Goal: Task Accomplishment & Management: Complete application form

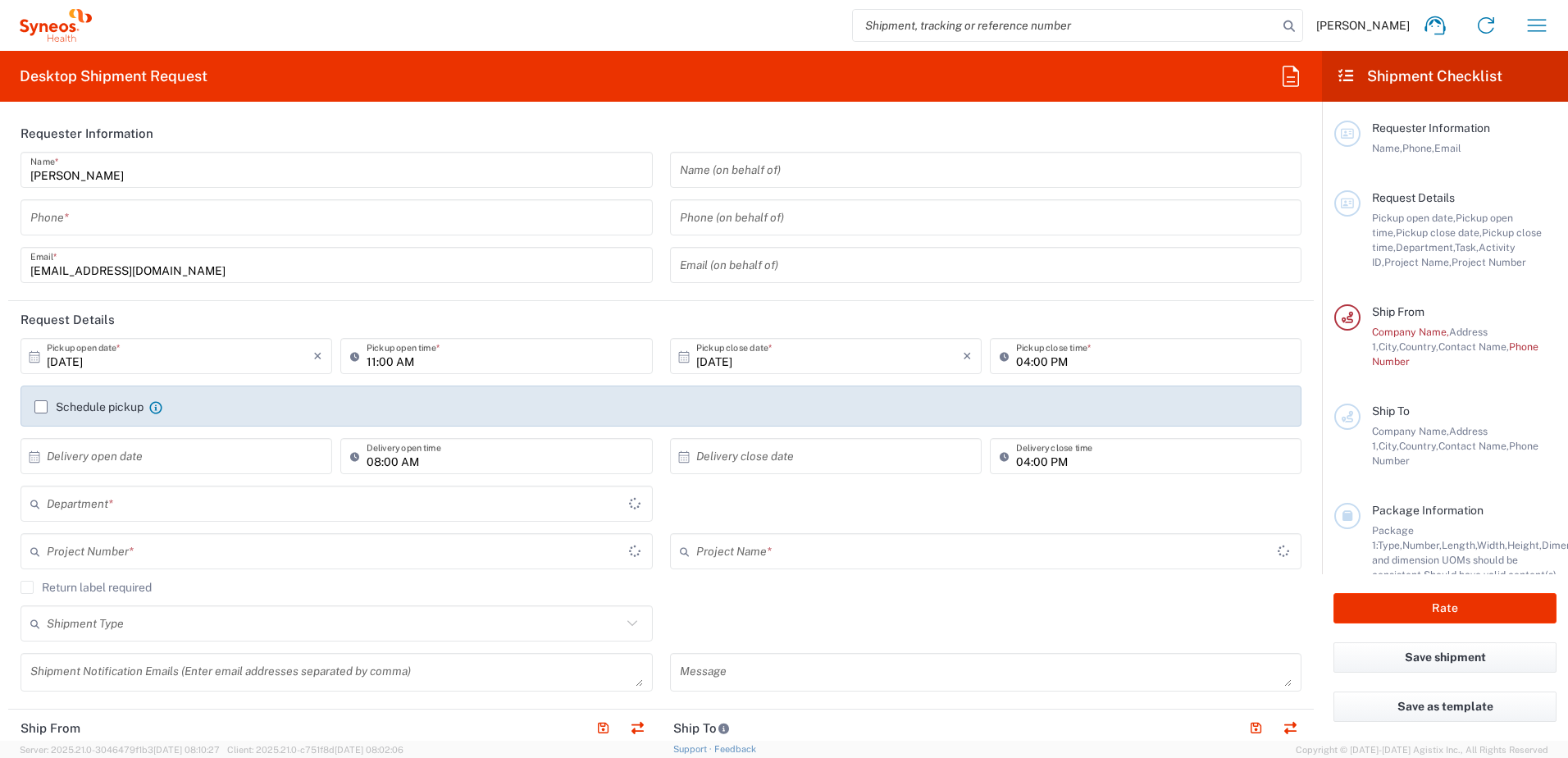
type input "[GEOGRAPHIC_DATA]"
type input "Syneos Health UK Limited"
click at [211, 238] on div "[PERSON_NAME] Name * Phone * [EMAIL_ADDRESS][DOMAIN_NAME] Email *" at bounding box center [337, 223] width 650 height 143
click at [209, 235] on div "Phone *" at bounding box center [337, 218] width 633 height 36
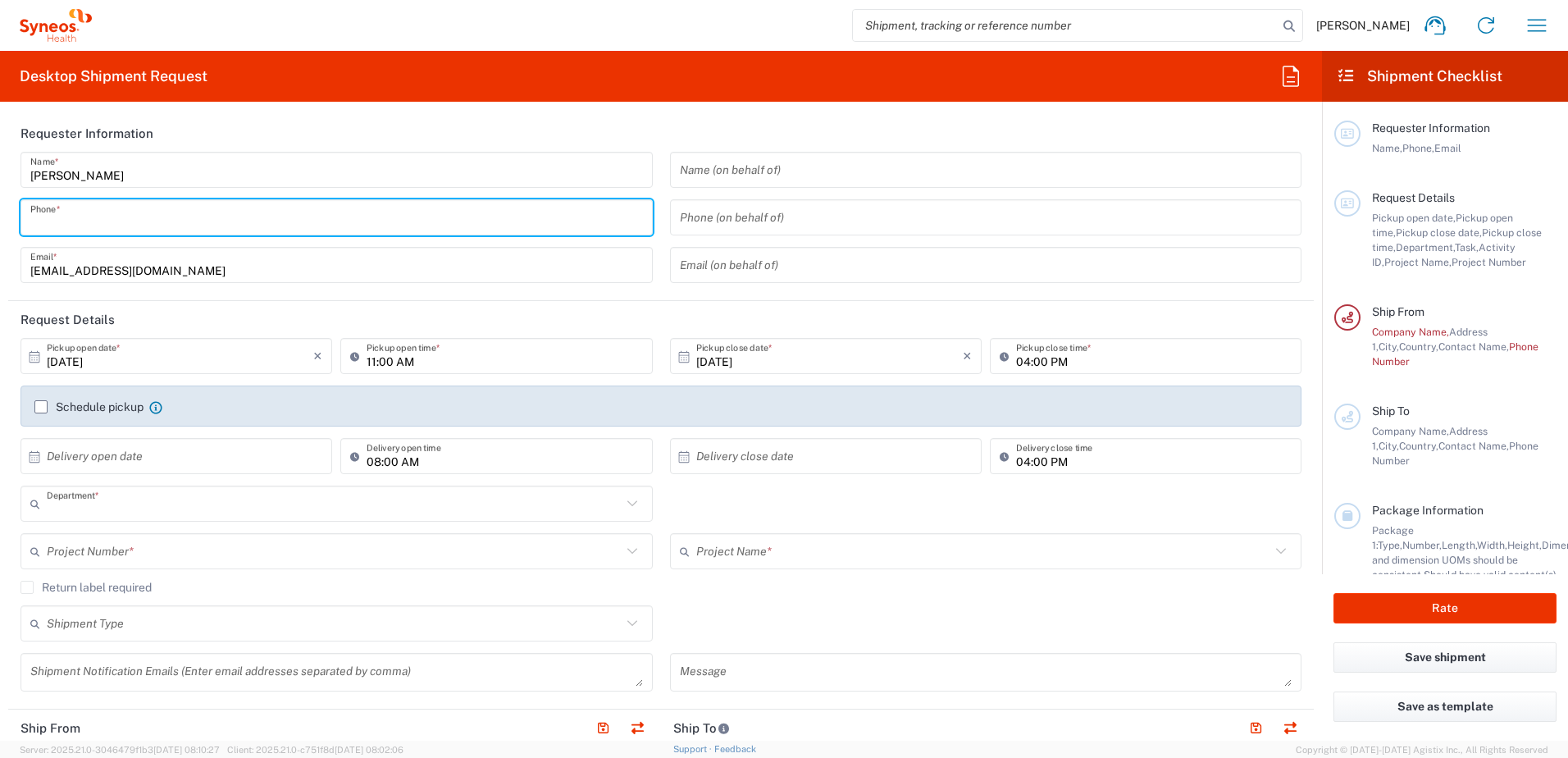
type input "3229"
click at [204, 223] on input "tel" at bounding box center [337, 218] width 613 height 29
type input "07795408867"
click at [233, 354] on input "[DATE]" at bounding box center [180, 356] width 267 height 29
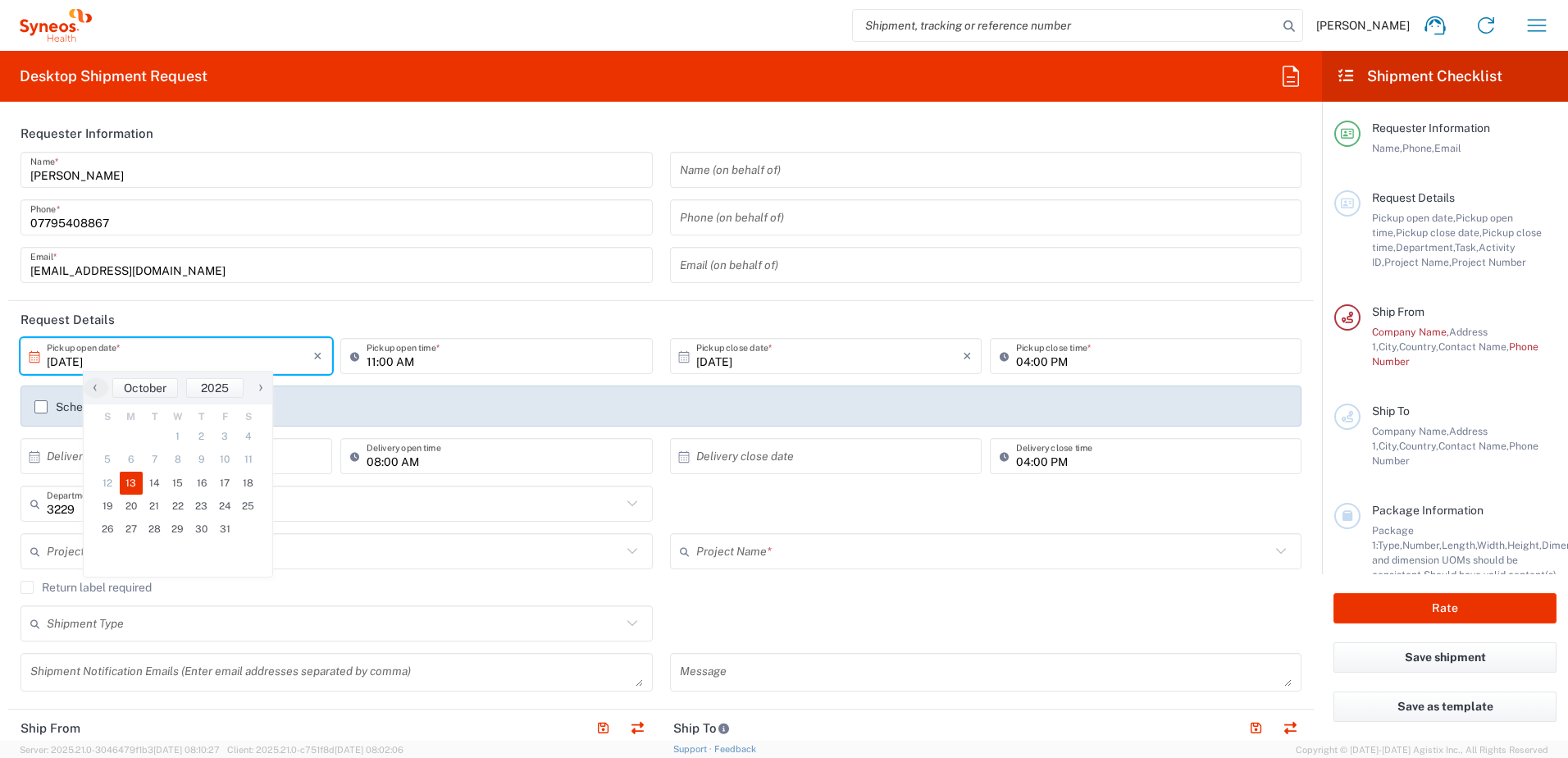
click at [33, 365] on div "[DATE] × Pickup open date *" at bounding box center [176, 356] width 312 height 36
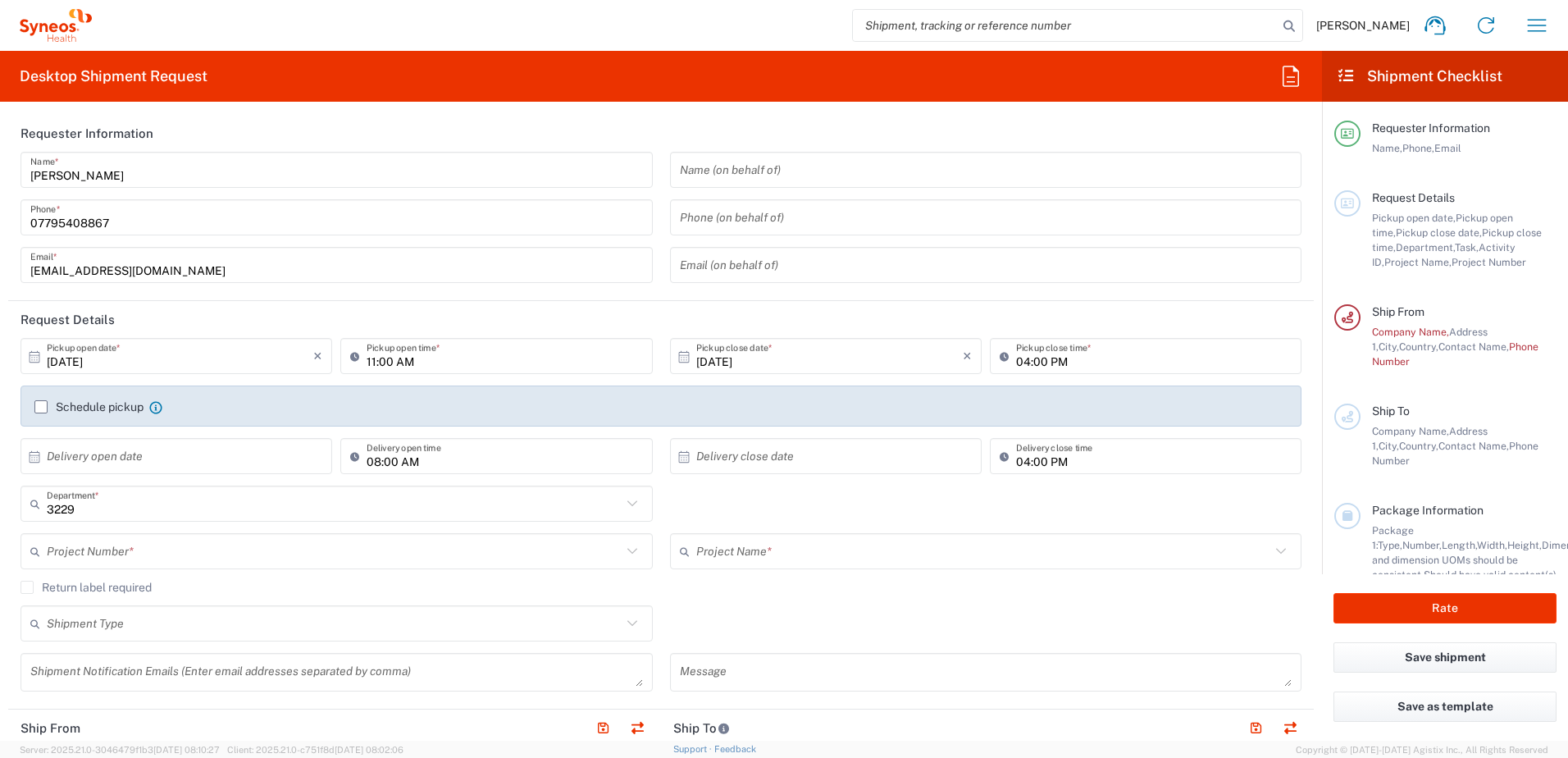
click at [40, 352] on icon at bounding box center [34, 357] width 14 height 14
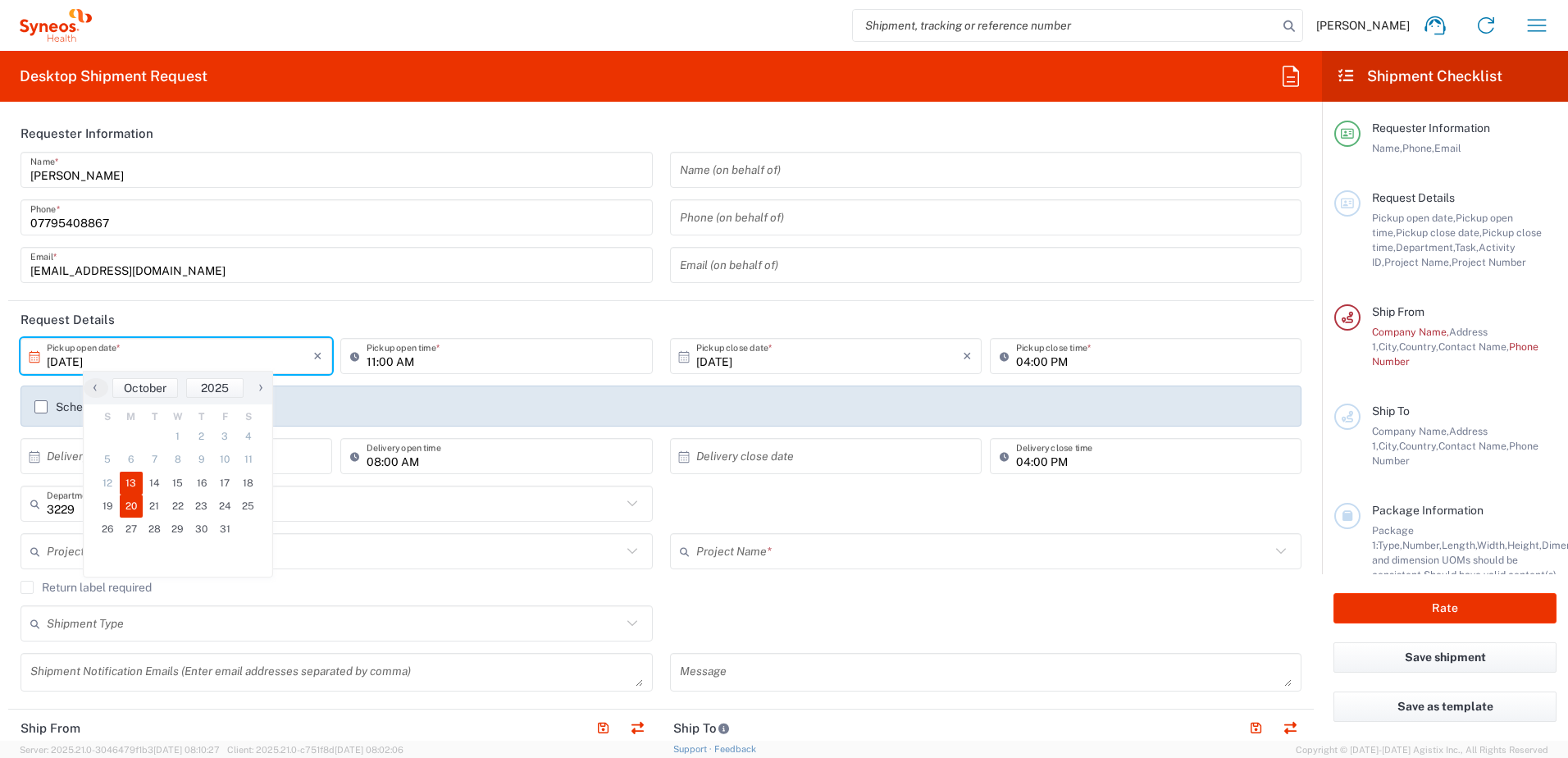
click at [133, 503] on span "20" at bounding box center [131, 505] width 23 height 23
type input "[DATE]"
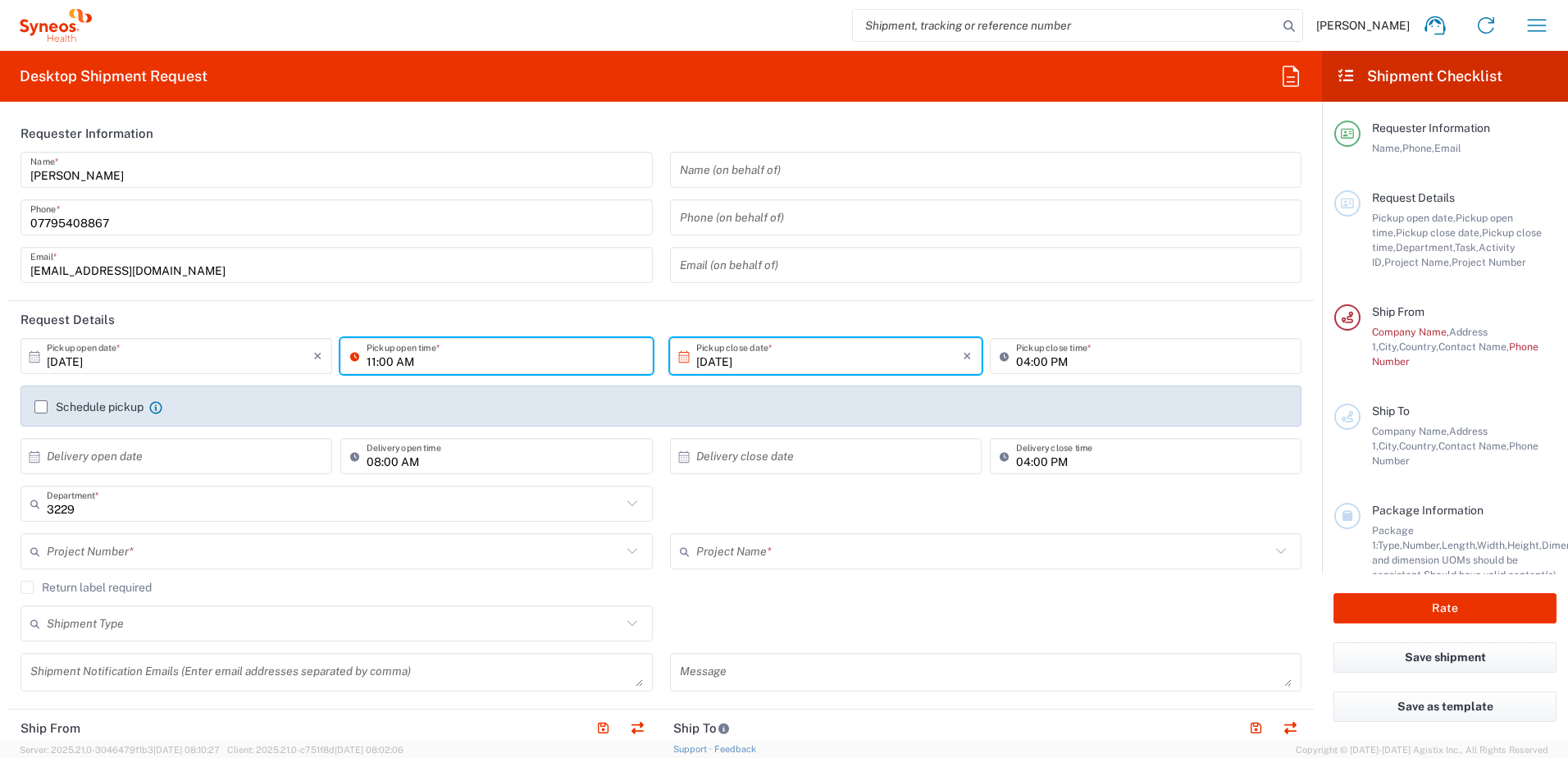
click at [395, 356] on input "11:00 AM" at bounding box center [504, 356] width 276 height 29
drag, startPoint x: 439, startPoint y: 356, endPoint x: 234, endPoint y: 364, distance: 205.2
click at [234, 378] on div "[DATE] × Pickup open date * Cancel Apply 11:00 AM Pickup open time *" at bounding box center [336, 361] width 641 height 48
type input "08:00"
click at [1000, 367] on icon at bounding box center [1008, 355] width 16 height 26
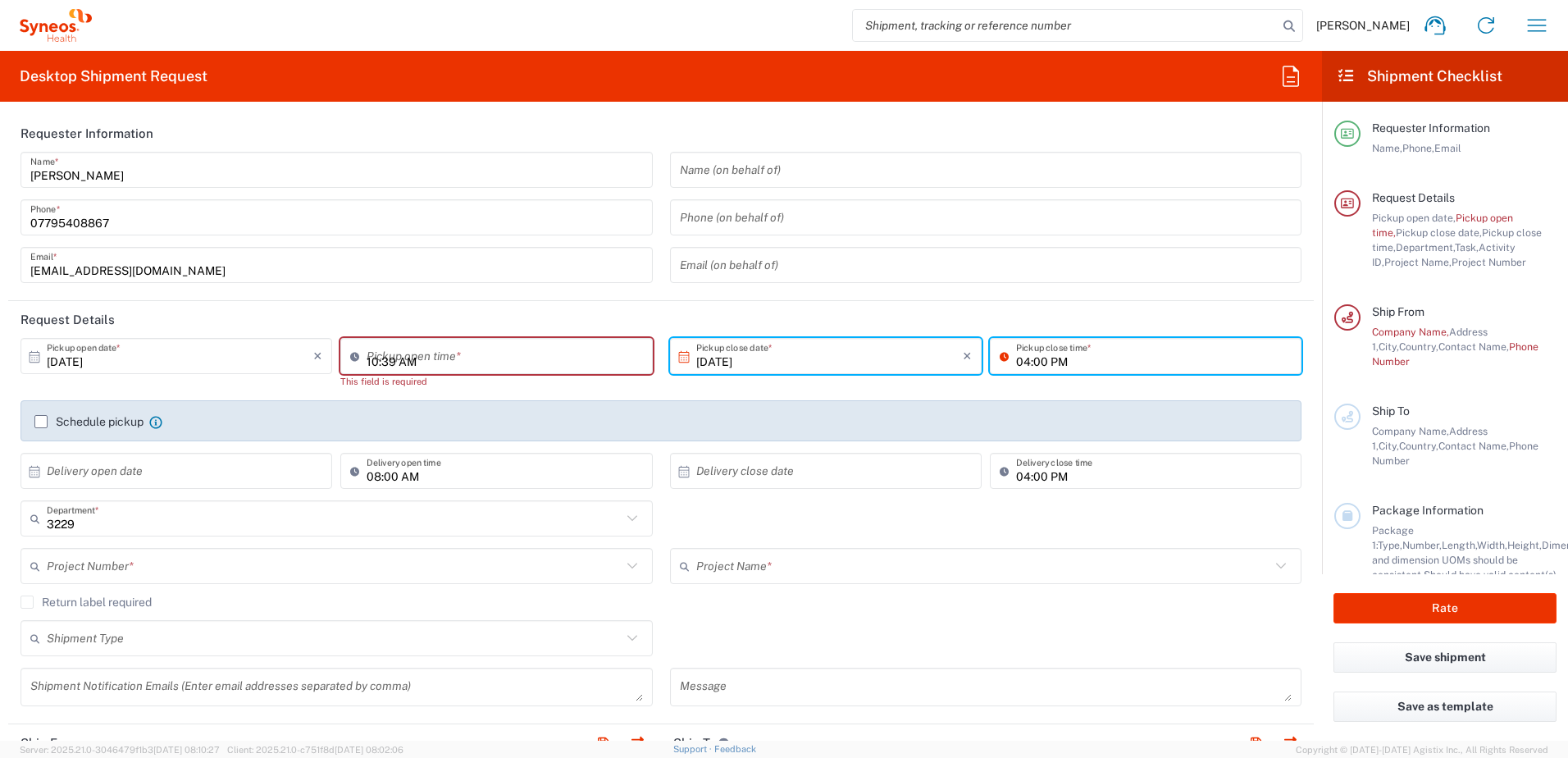
click at [395, 352] on input "10:39 AM" at bounding box center [504, 356] width 276 height 29
click at [434, 361] on input "10:39 AM" at bounding box center [504, 356] width 276 height 29
drag, startPoint x: 434, startPoint y: 361, endPoint x: 256, endPoint y: 359, distance: 178.0
click at [268, 364] on div "[DATE] × Pickup open date * Cancel Apply 10:39 AM Pickup open time * This field…" at bounding box center [336, 369] width 641 height 62
click at [454, 358] on input "08:00AM" at bounding box center [504, 356] width 276 height 29
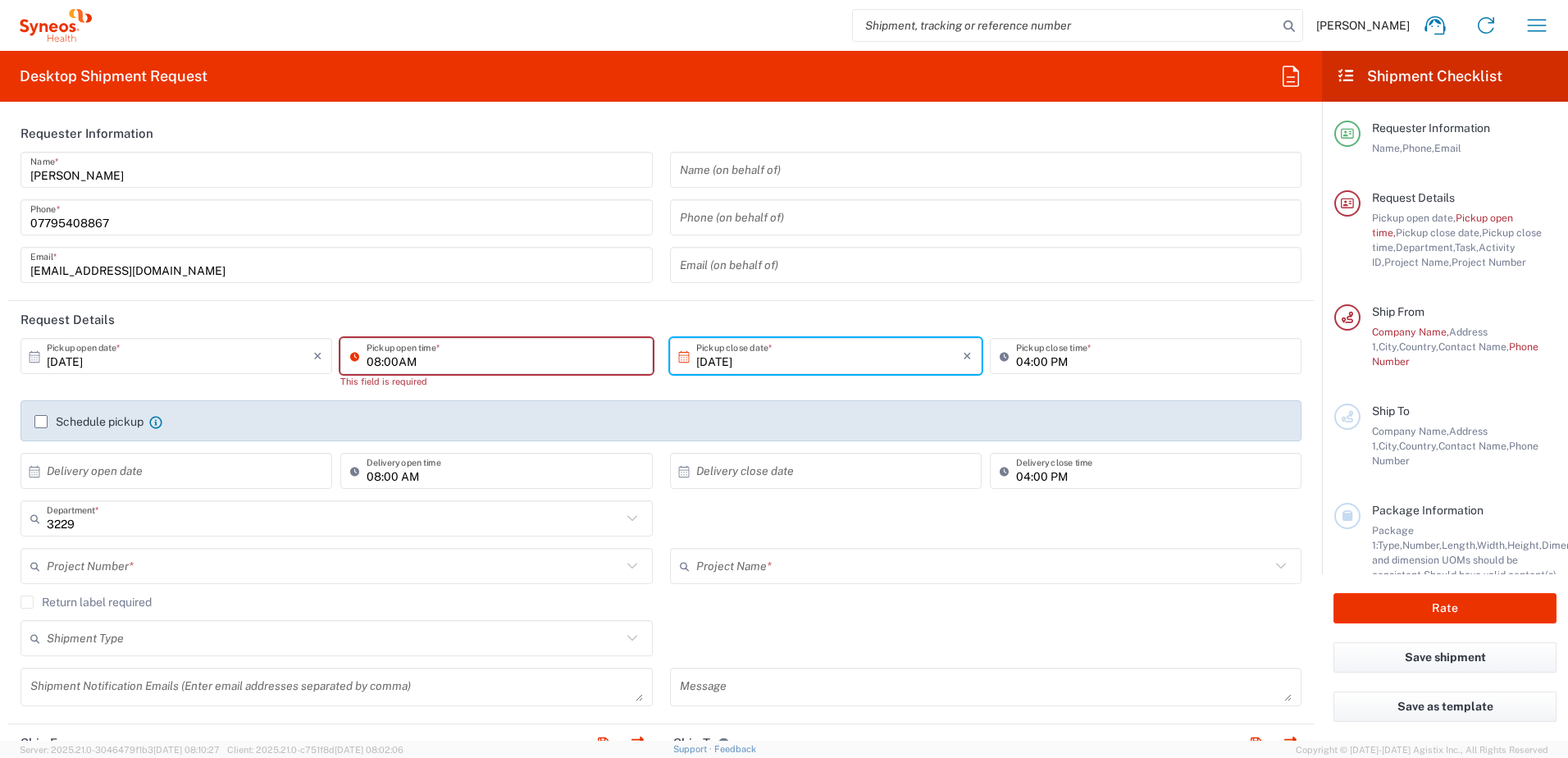
type input "08:00AM"
click at [696, 358] on input "[DATE]" at bounding box center [829, 356] width 267 height 29
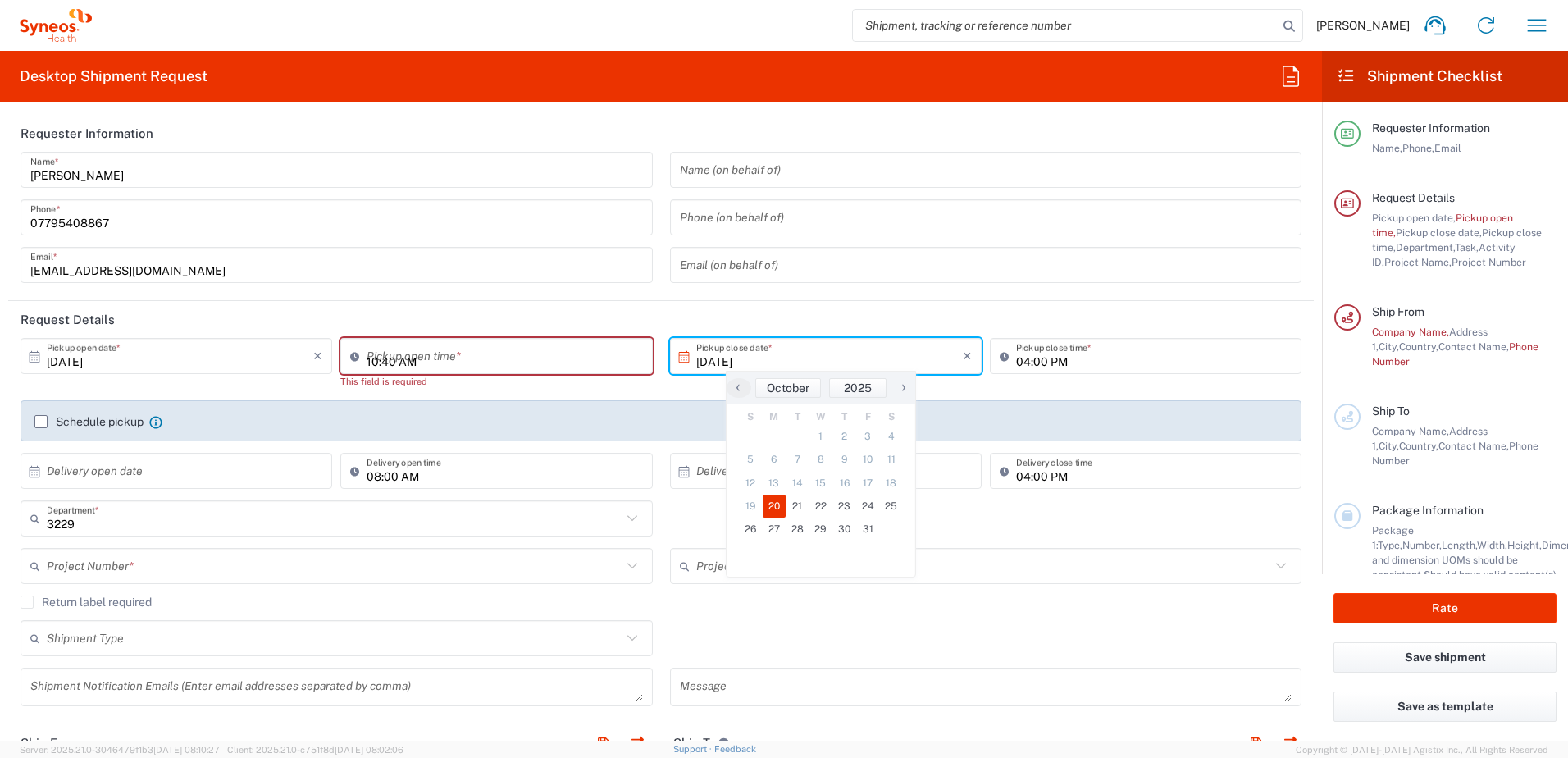
click at [474, 353] on input "10:40 AM" at bounding box center [504, 356] width 276 height 29
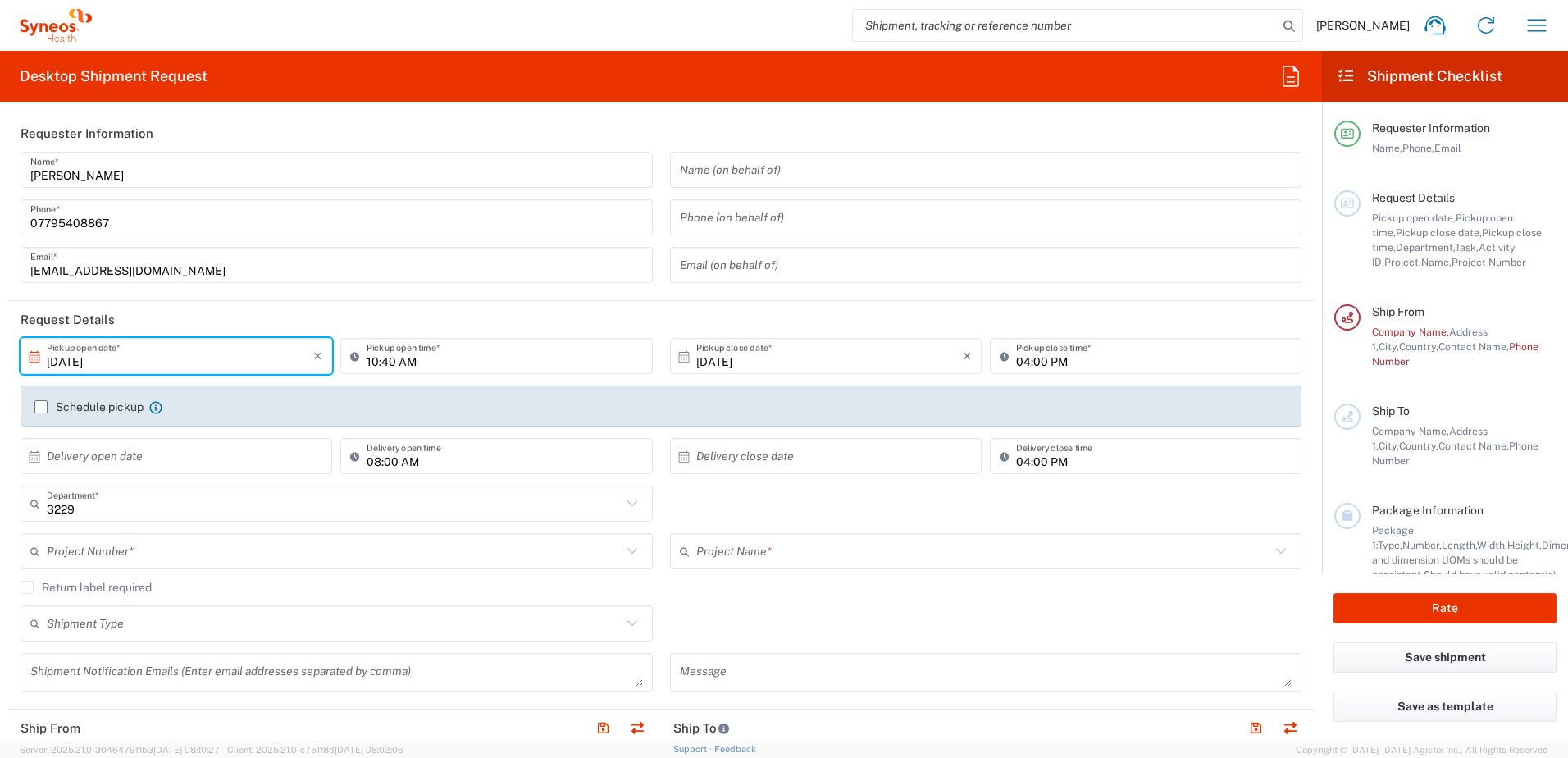
click at [80, 360] on input "[DATE]" at bounding box center [180, 356] width 267 height 29
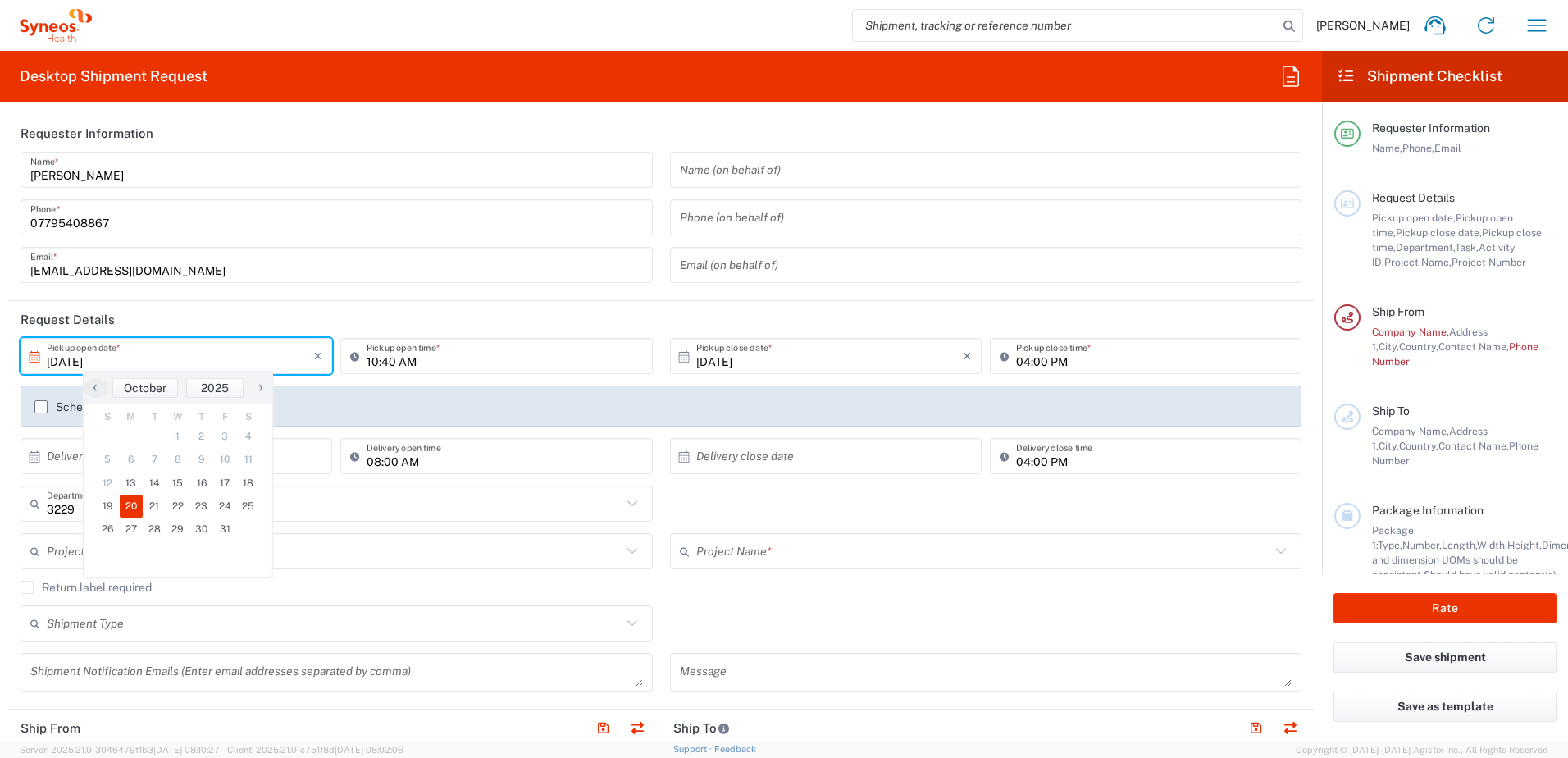
click at [367, 363] on input "10:40 AM" at bounding box center [504, 356] width 276 height 29
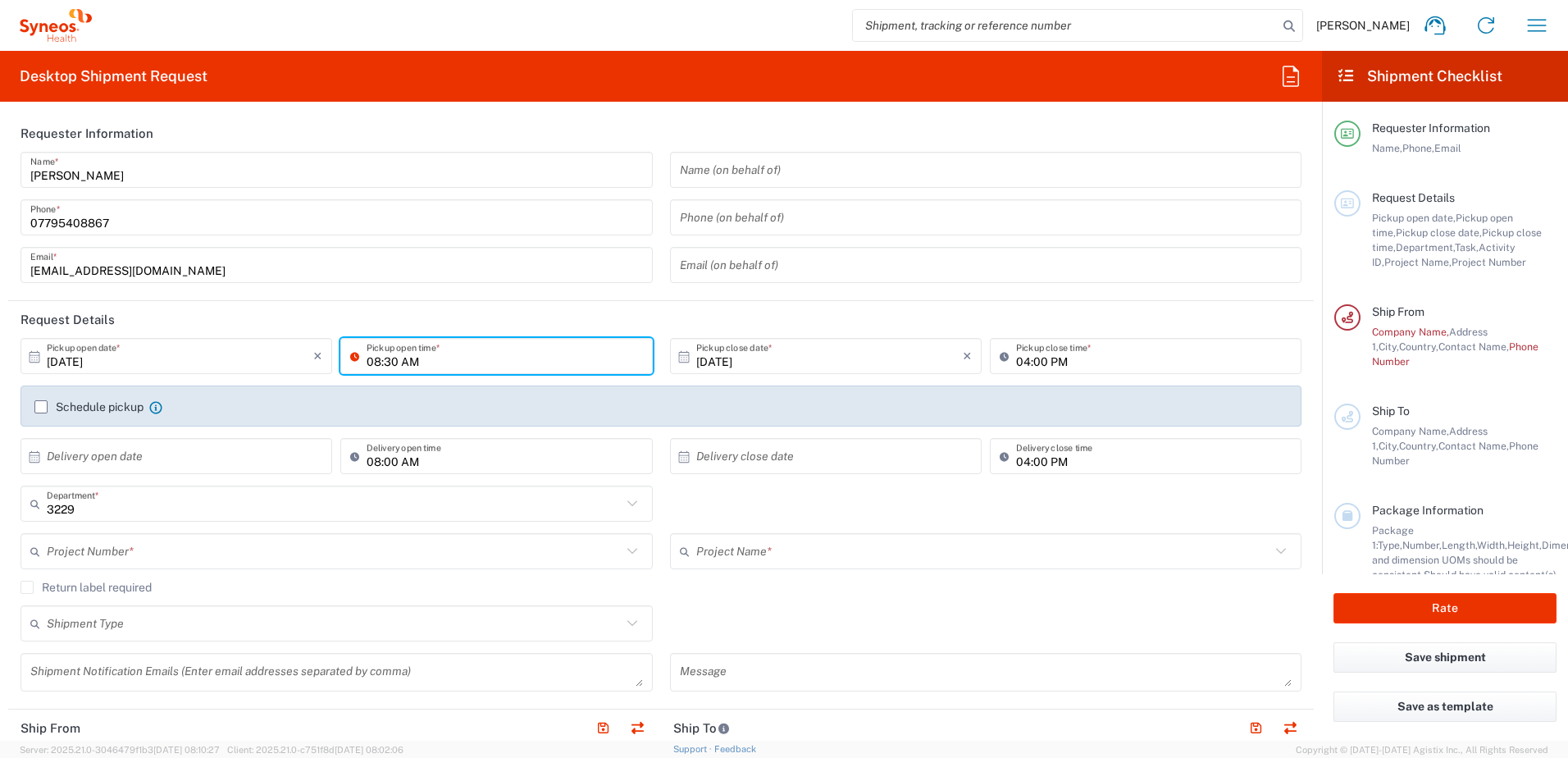
type input "08:30 AM"
click at [505, 386] on div "Schedule pickup When scheduling a pickup please be sure to meet the following c…" at bounding box center [661, 406] width 1281 height 41
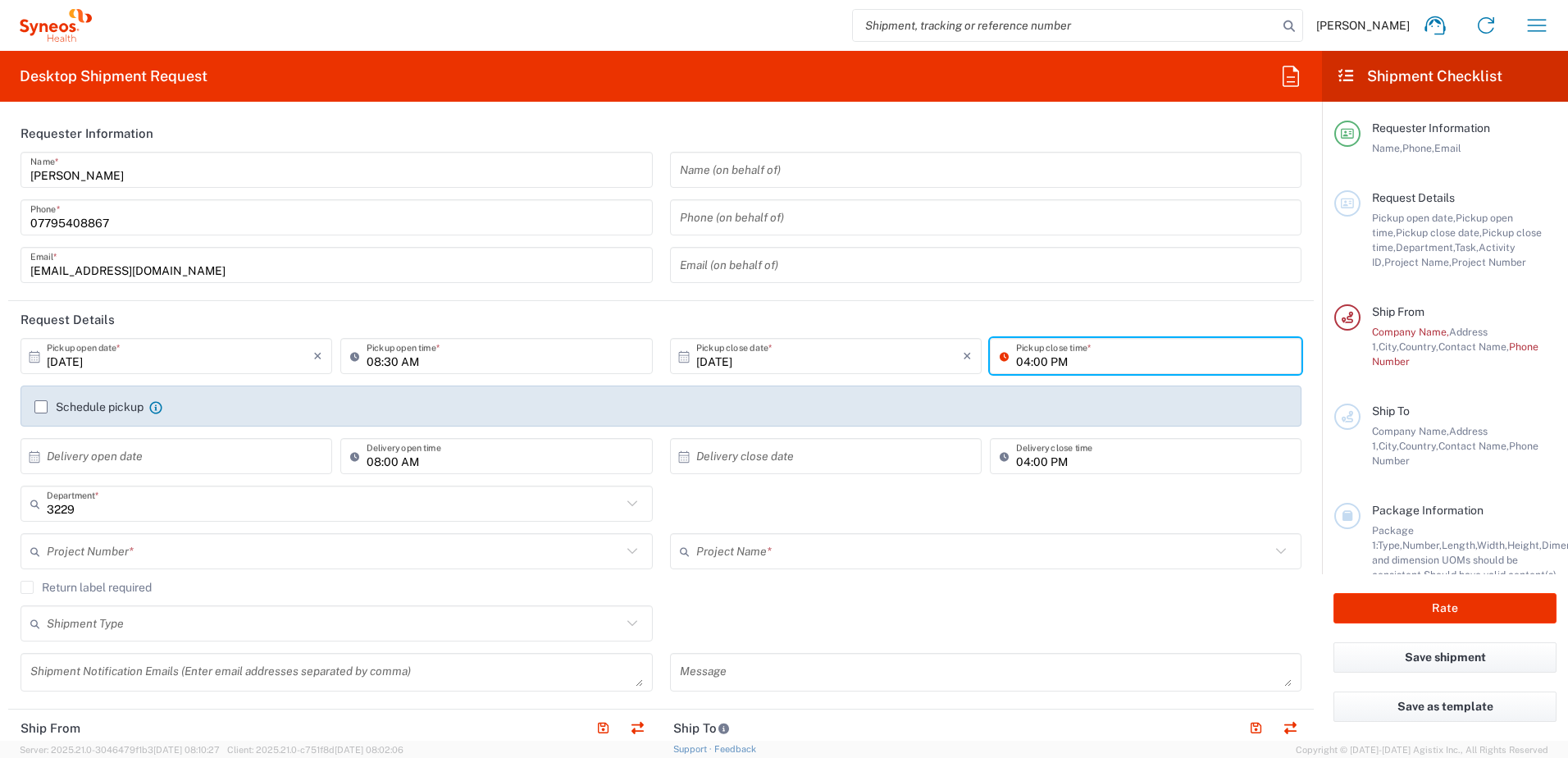
click at [1016, 361] on input "04:00 PM" at bounding box center [1153, 356] width 276 height 29
type input "14:00 PM"
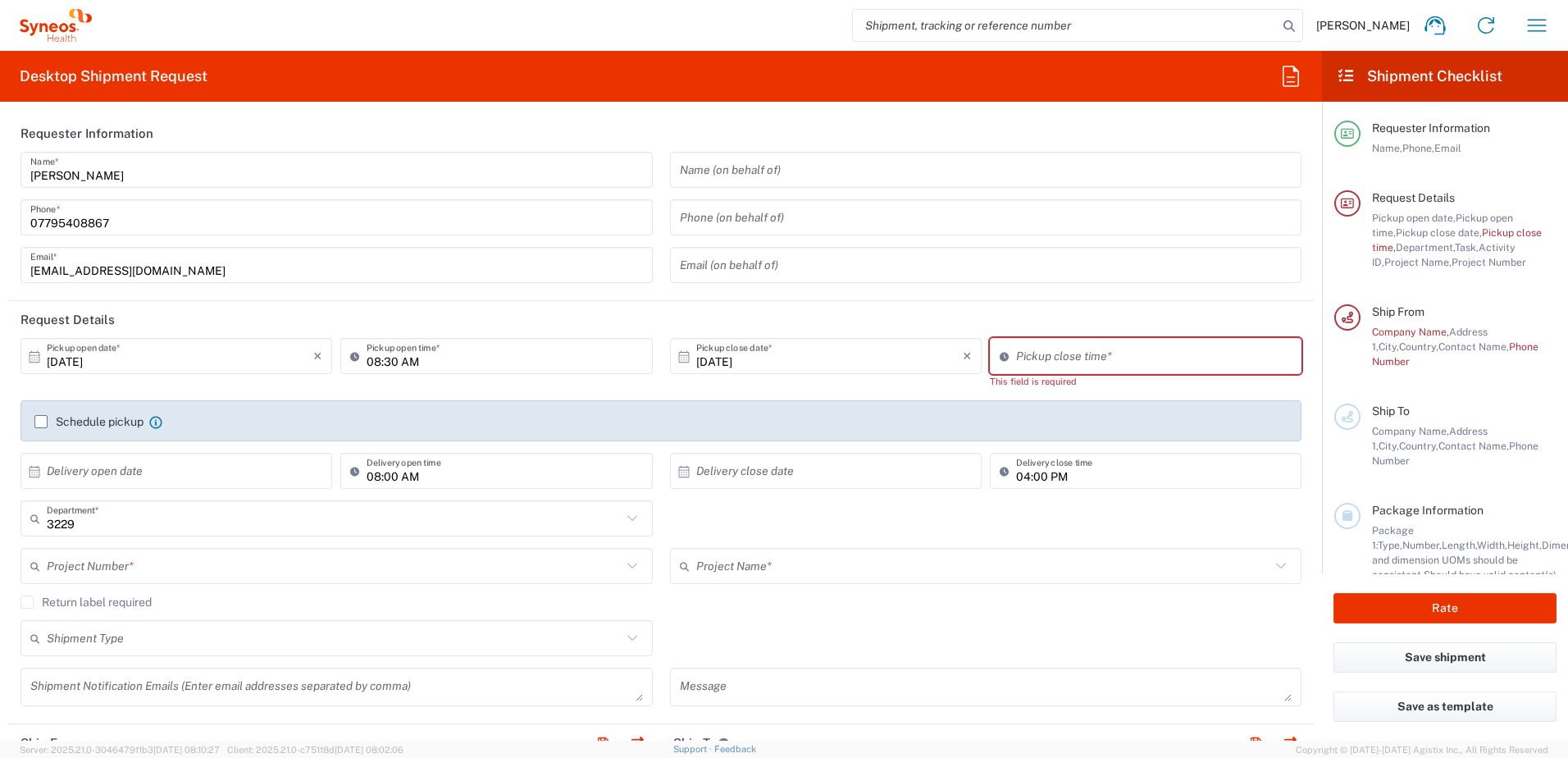
click at [915, 326] on header "Request Details" at bounding box center [661, 319] width 1306 height 37
type input "10:40 AM"
click at [1086, 355] on input "10:40 AM" at bounding box center [1153, 356] width 276 height 29
click at [131, 360] on input "[DATE]" at bounding box center [180, 356] width 267 height 29
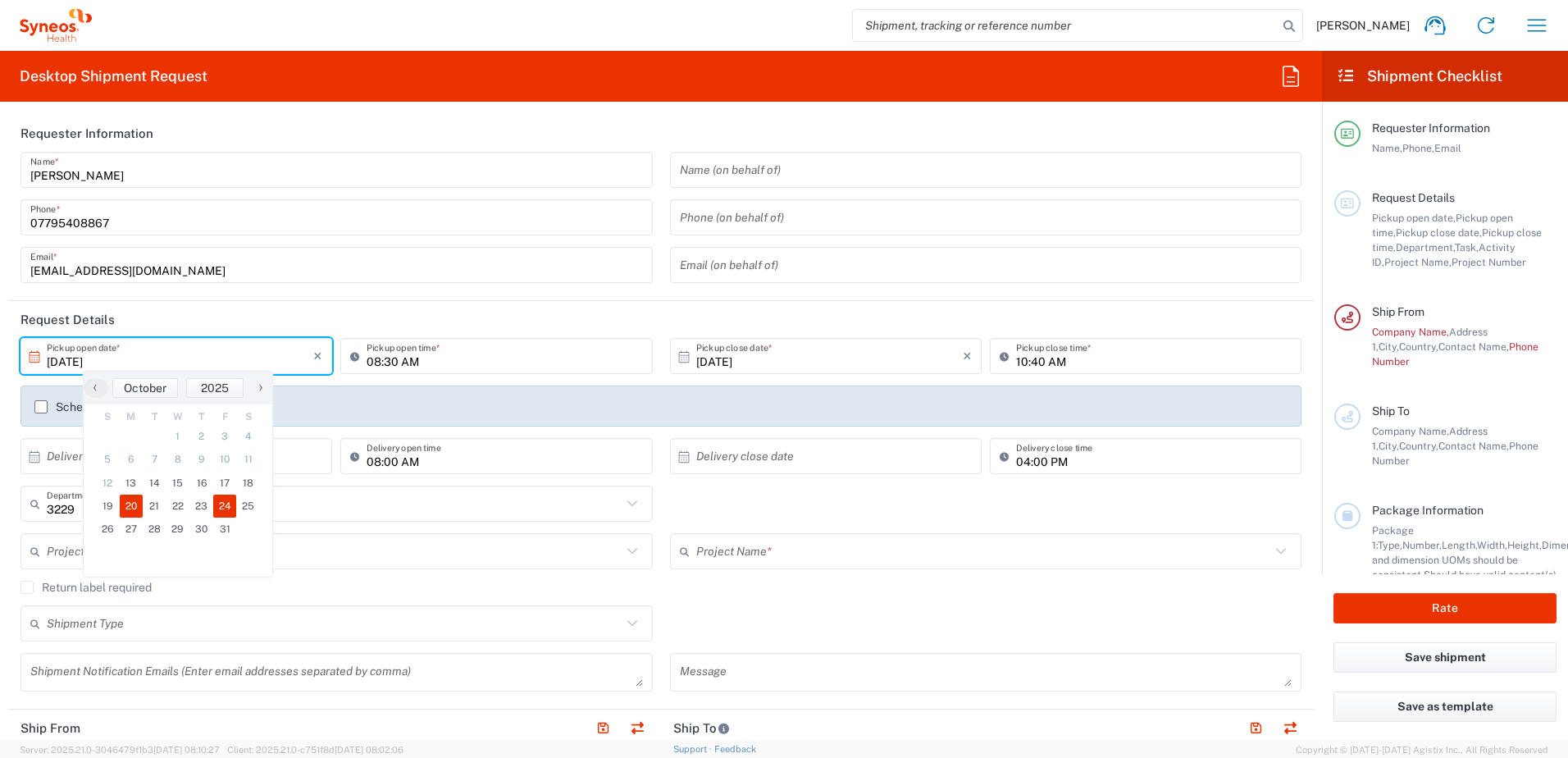
click at [222, 505] on span "24" at bounding box center [225, 505] width 23 height 23
type input "[DATE]"
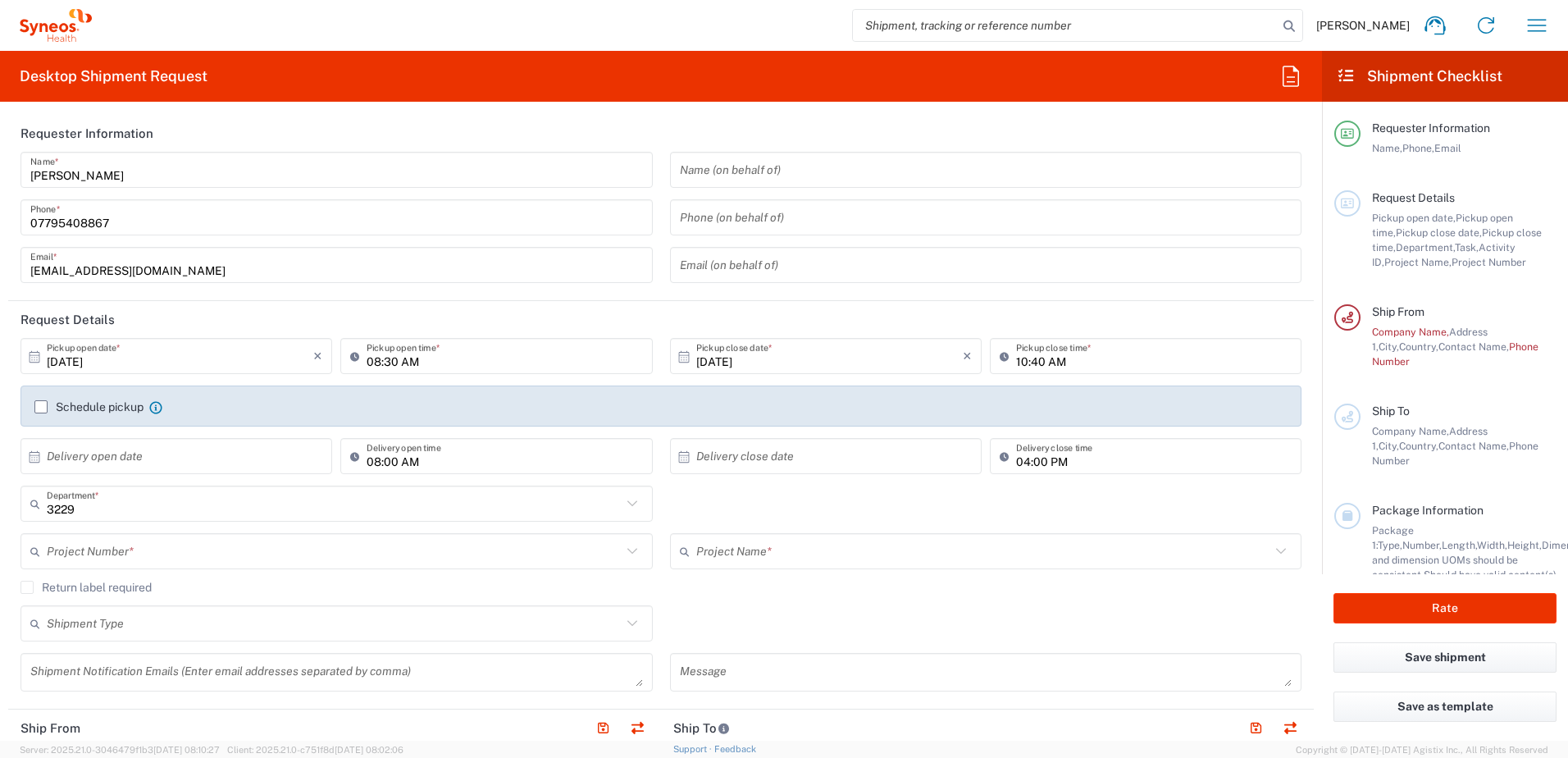
click at [1037, 359] on input "10:40 AM" at bounding box center [1153, 356] width 276 height 29
drag, startPoint x: 1084, startPoint y: 357, endPoint x: 823, endPoint y: 381, distance: 262.1
click at [1084, 357] on input "10:40 AM" at bounding box center [1153, 356] width 276 height 29
click at [823, 381] on div "[DATE] × Pickup close date * Cancel Apply 10:40 AM Pickup close time *" at bounding box center [986, 361] width 641 height 48
click at [1052, 363] on input "16:00AM" at bounding box center [1153, 356] width 276 height 29
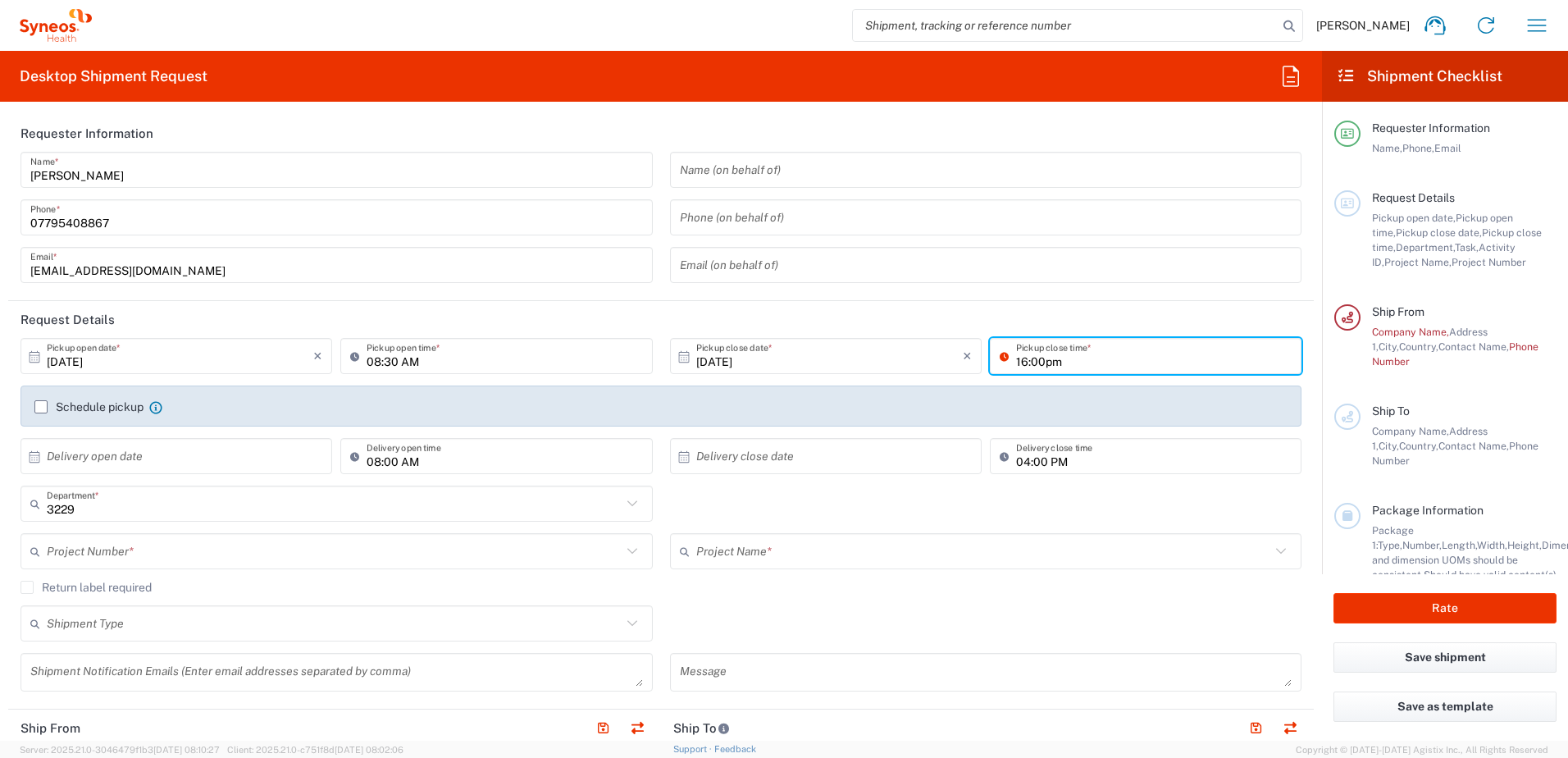
type input "16:00pm"
click at [1015, 321] on header "Request Details" at bounding box center [661, 319] width 1306 height 37
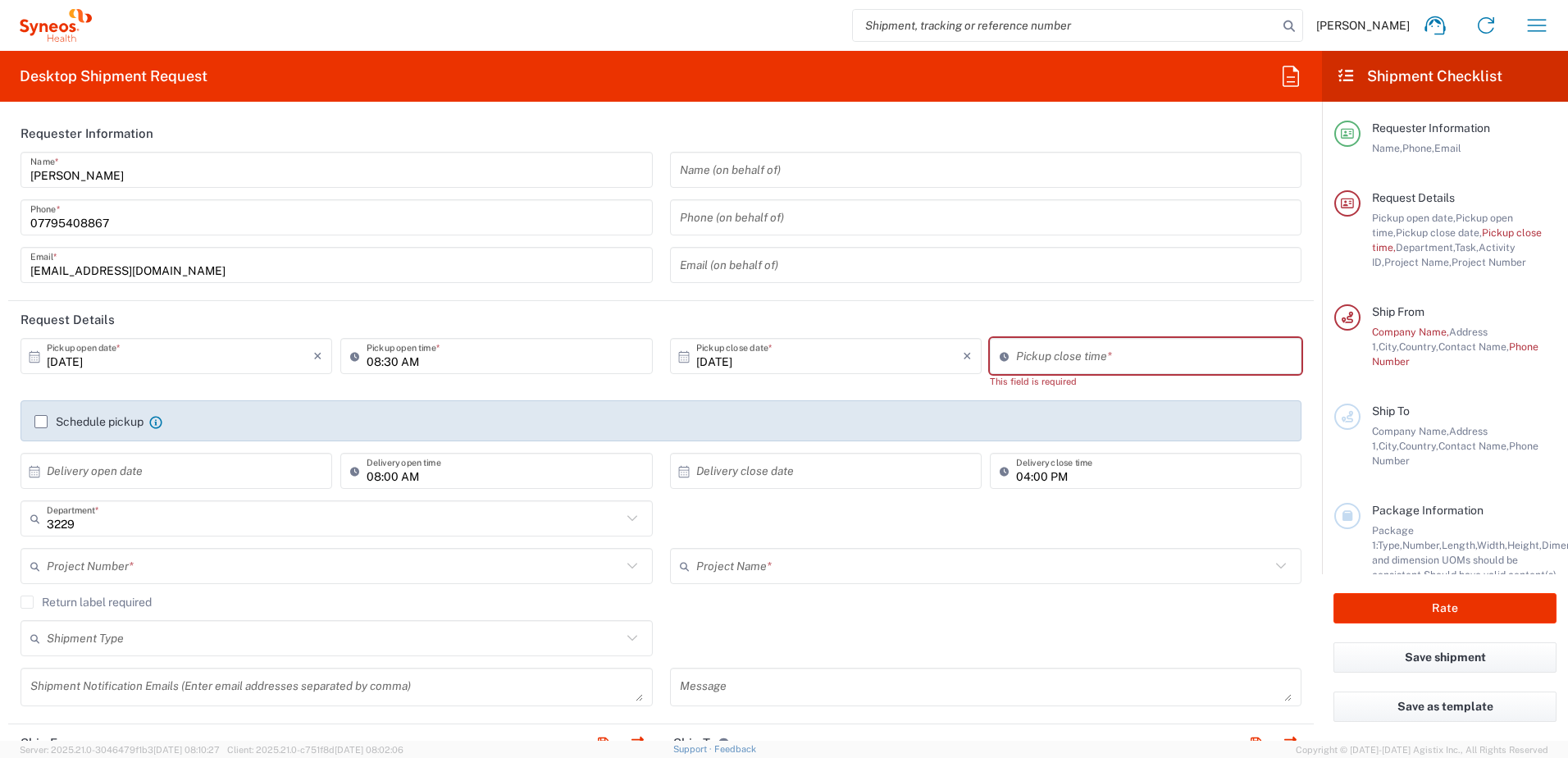
click at [996, 373] on div "Pickup close time *" at bounding box center [1145, 356] width 312 height 36
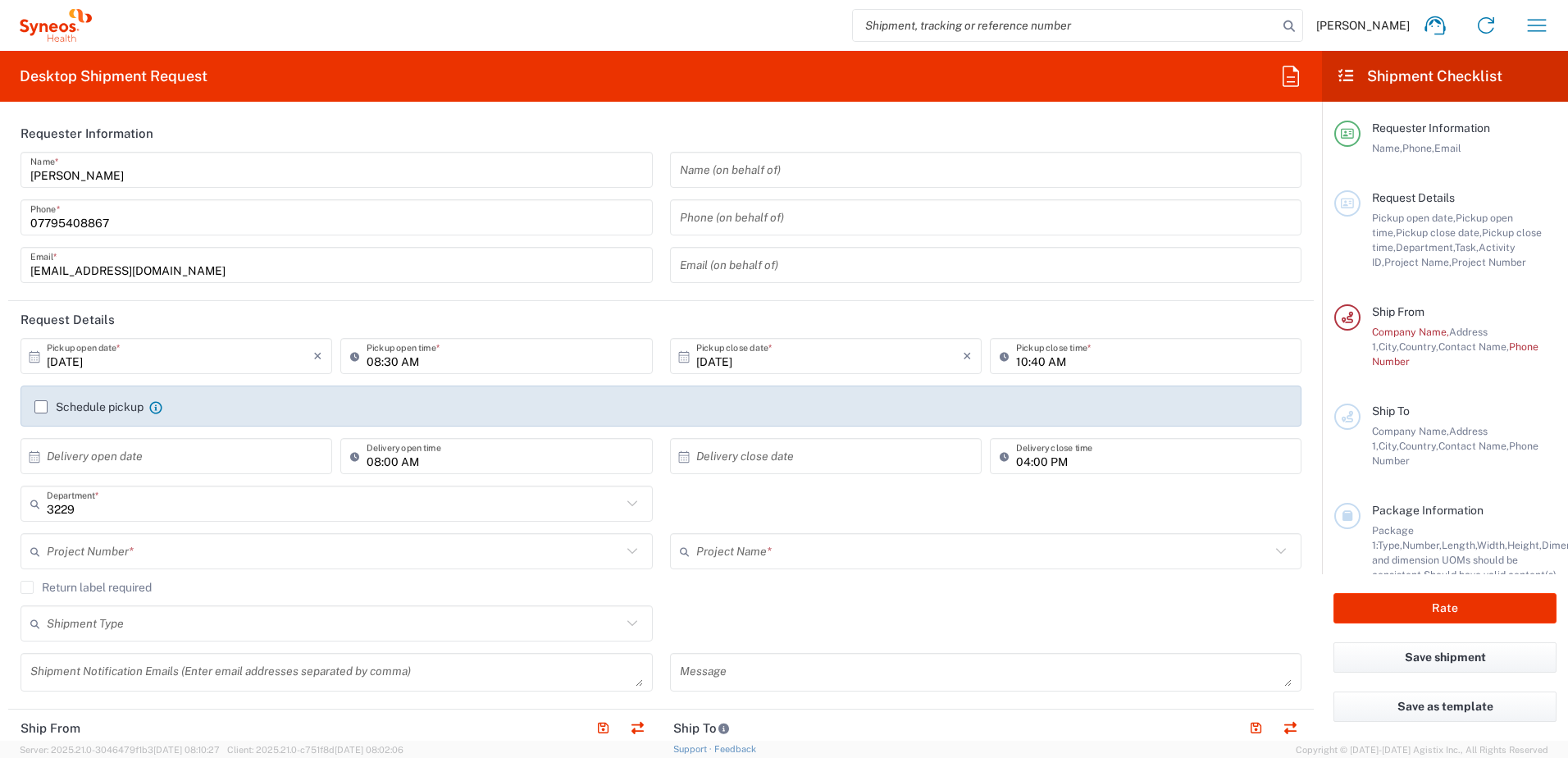
click at [1000, 361] on icon at bounding box center [1008, 355] width 16 height 26
click at [1016, 360] on input "10:40 AM" at bounding box center [1153, 356] width 276 height 29
click at [1047, 363] on input "10:40 AM" at bounding box center [1153, 356] width 276 height 29
click at [1016, 360] on input "10:40 PM" at bounding box center [1153, 356] width 276 height 29
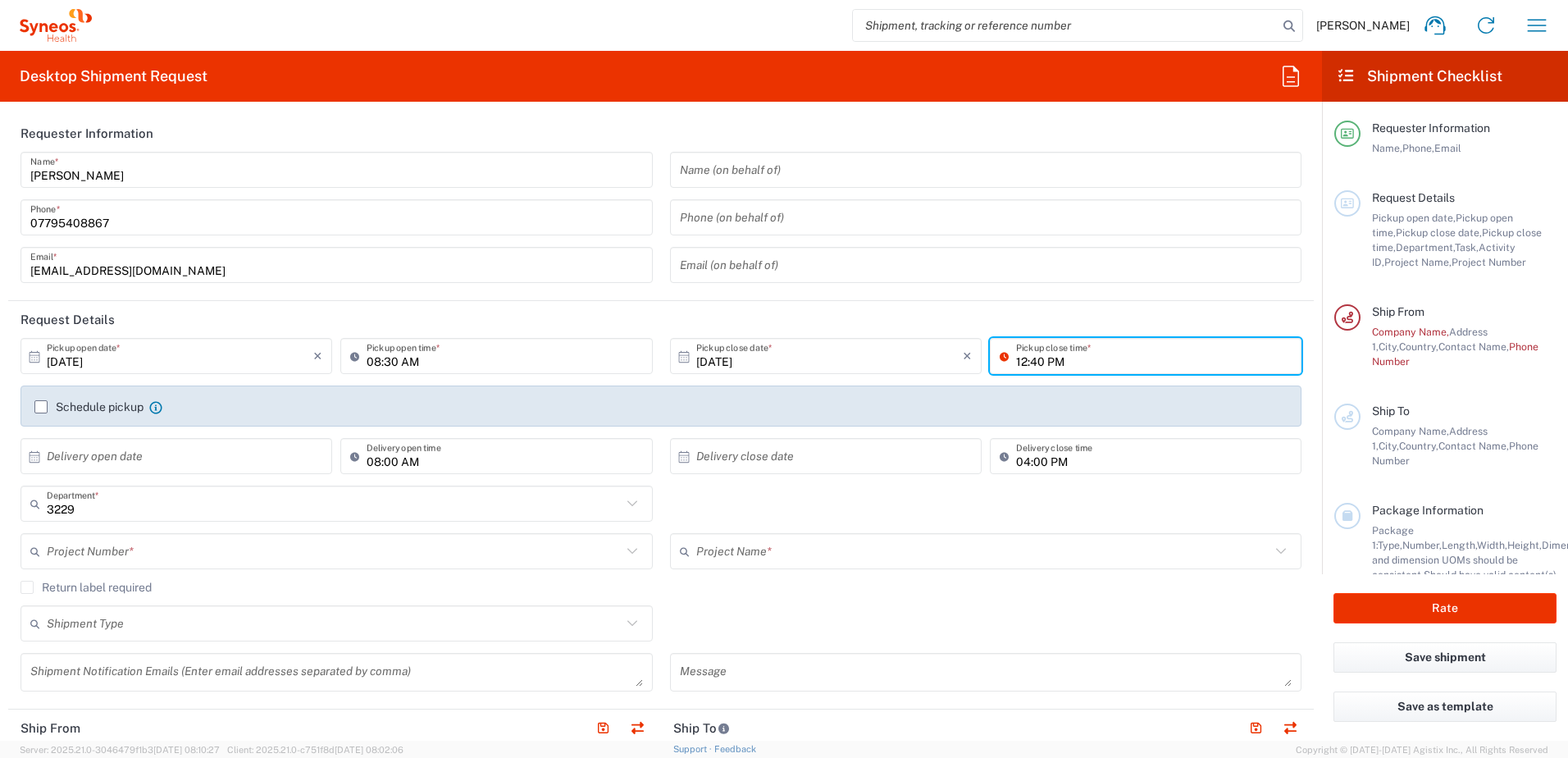
click at [1033, 403] on agx-checkbox-control "Schedule pickup When scheduling a pickup please be sure to meet the following c…" at bounding box center [661, 407] width 1253 height 14
click at [1018, 360] on input "12:40 PM" at bounding box center [1153, 356] width 276 height 29
click at [1021, 362] on input "12:40 PM" at bounding box center [1153, 356] width 276 height 29
click at [1016, 364] on input "12:40 PM" at bounding box center [1153, 356] width 276 height 29
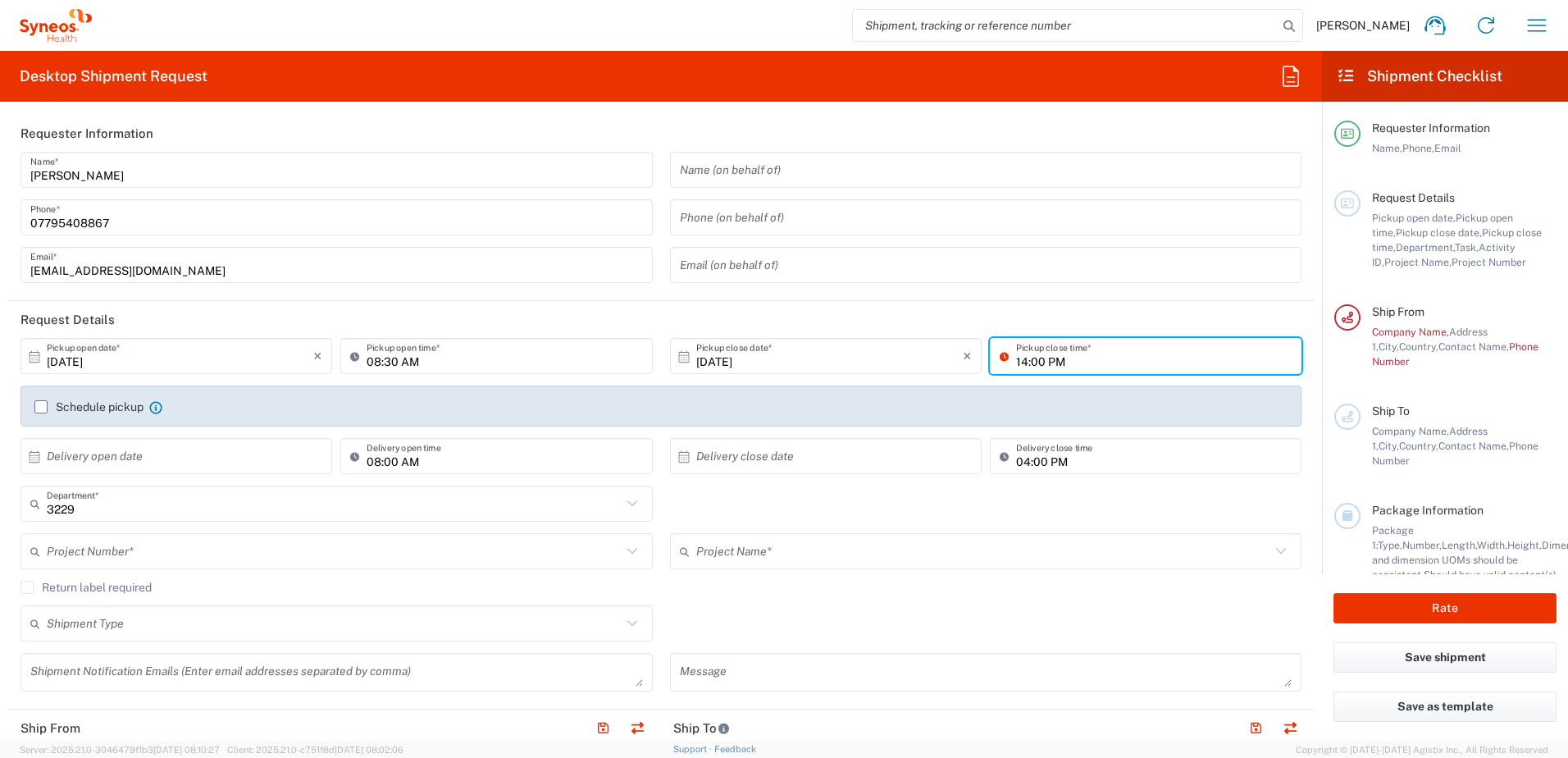
click at [1125, 354] on input "14:00 PM" at bounding box center [1153, 356] width 276 height 29
type input "14:00 PM"
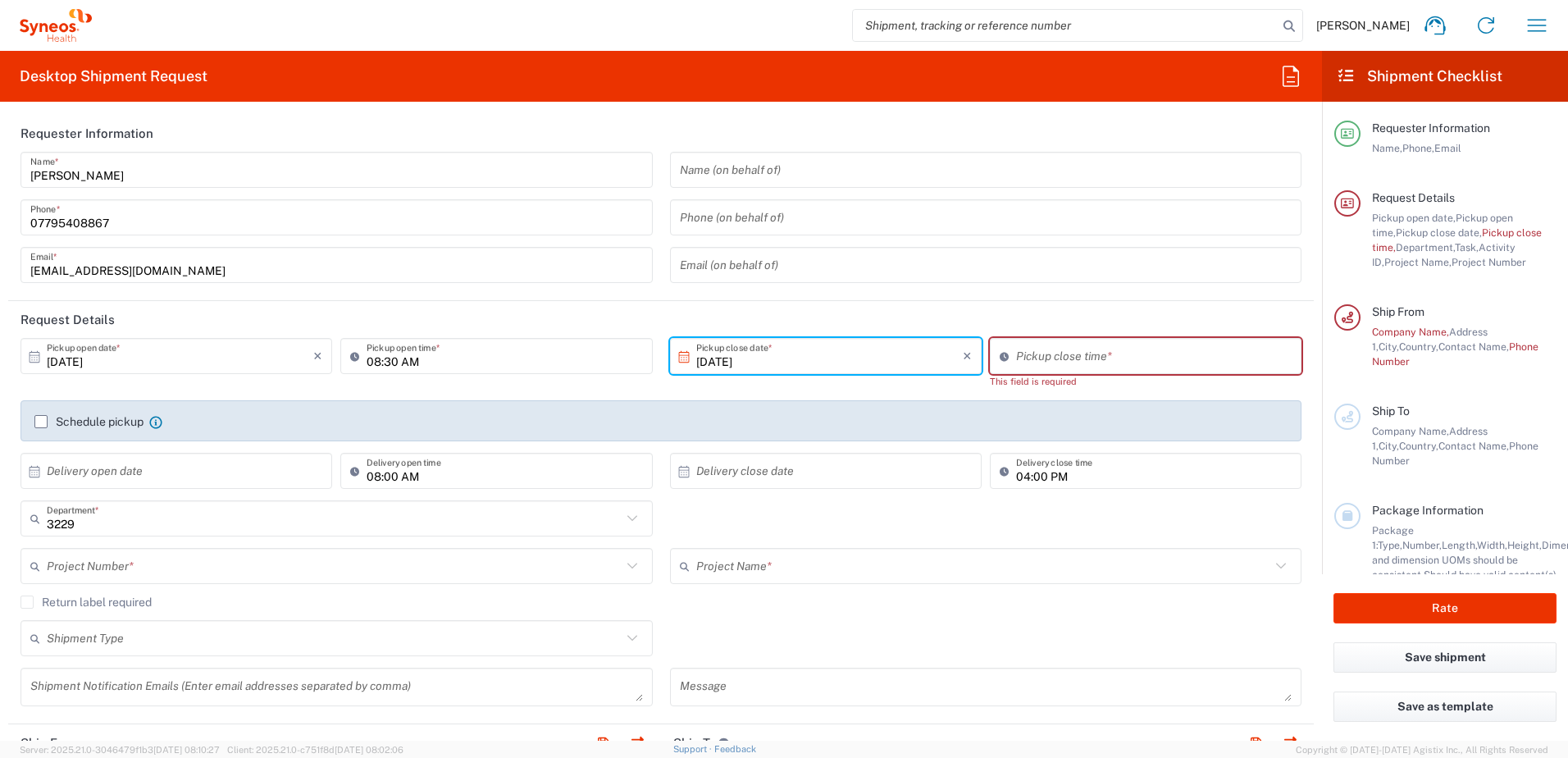
click at [907, 358] on input "[DATE]" at bounding box center [829, 356] width 267 height 29
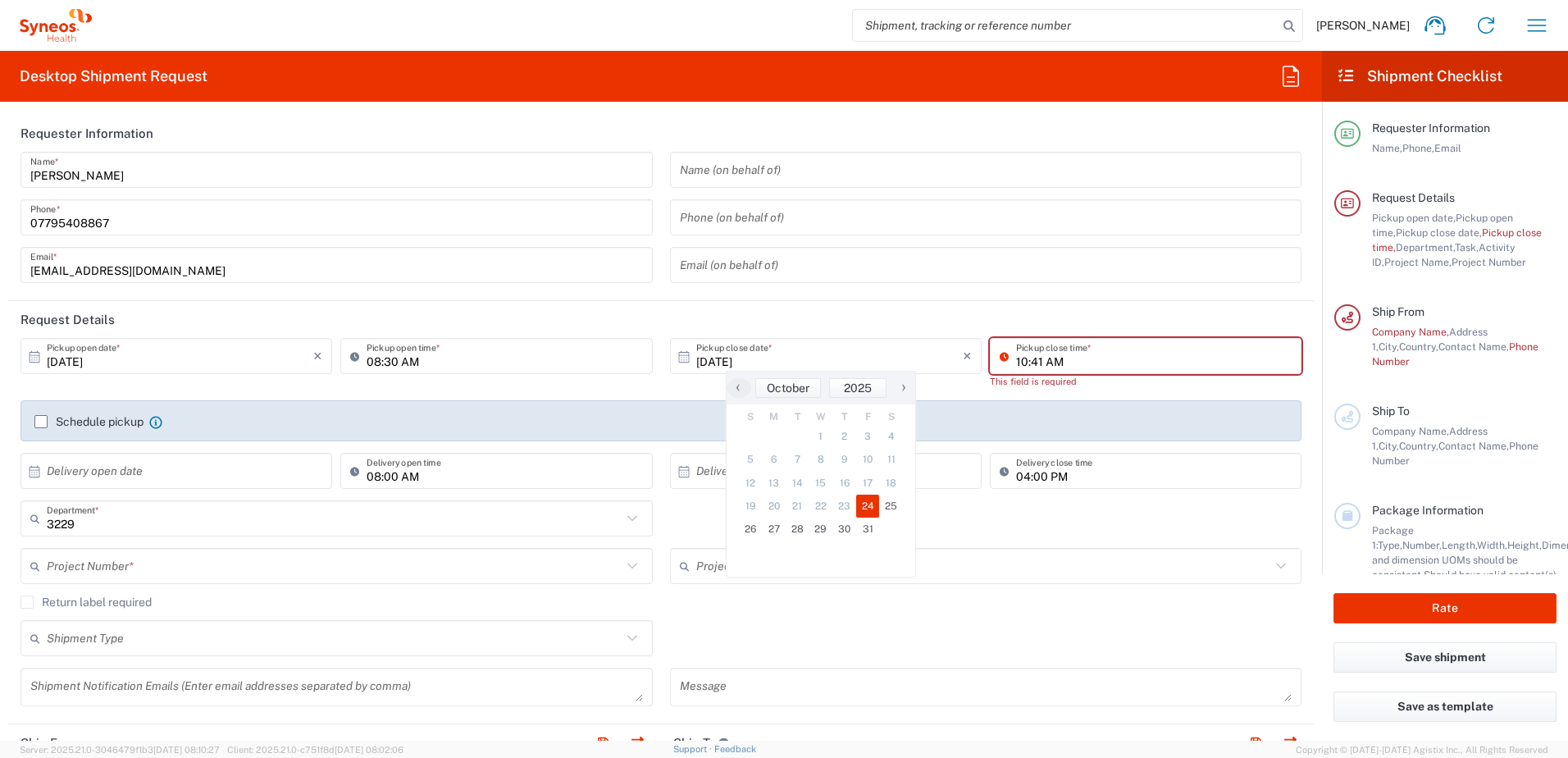
click at [1016, 360] on input "10:41 AM" at bounding box center [1153, 356] width 276 height 29
type input "14:00 pm"
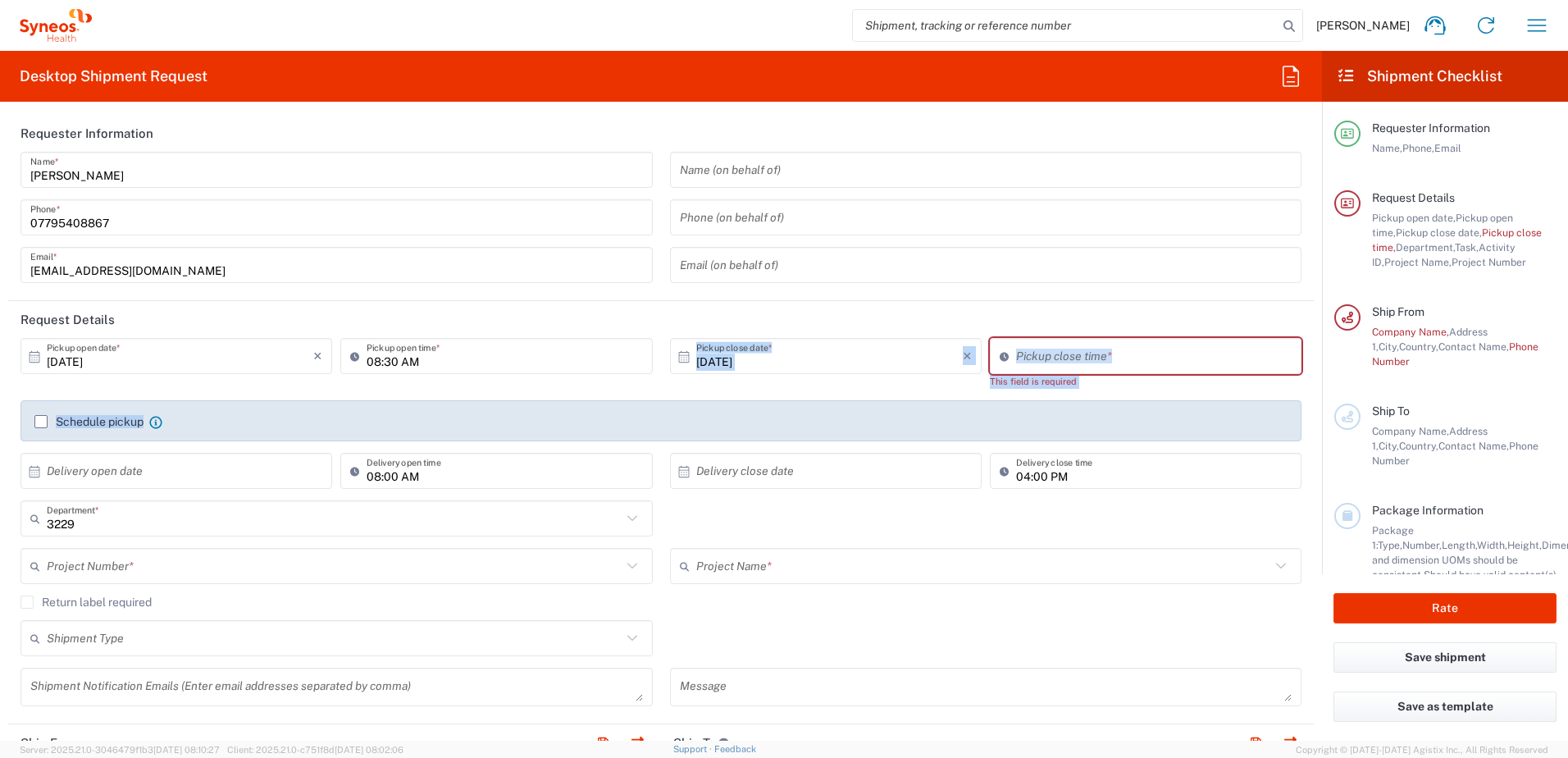
drag, startPoint x: 869, startPoint y: 398, endPoint x: 863, endPoint y: 404, distance: 8.5
click at [863, 404] on div "[DATE] × Pickup open date * Cancel Apply 08:30 AM Pickup open time * [DATE] × P…" at bounding box center [662, 419] width 1299 height 163
drag, startPoint x: 863, startPoint y: 404, endPoint x: 1037, endPoint y: 364, distance: 178.5
click at [1037, 364] on input "10:41 AM" at bounding box center [1153, 356] width 276 height 29
drag, startPoint x: 1037, startPoint y: 363, endPoint x: 989, endPoint y: 365, distance: 48.0
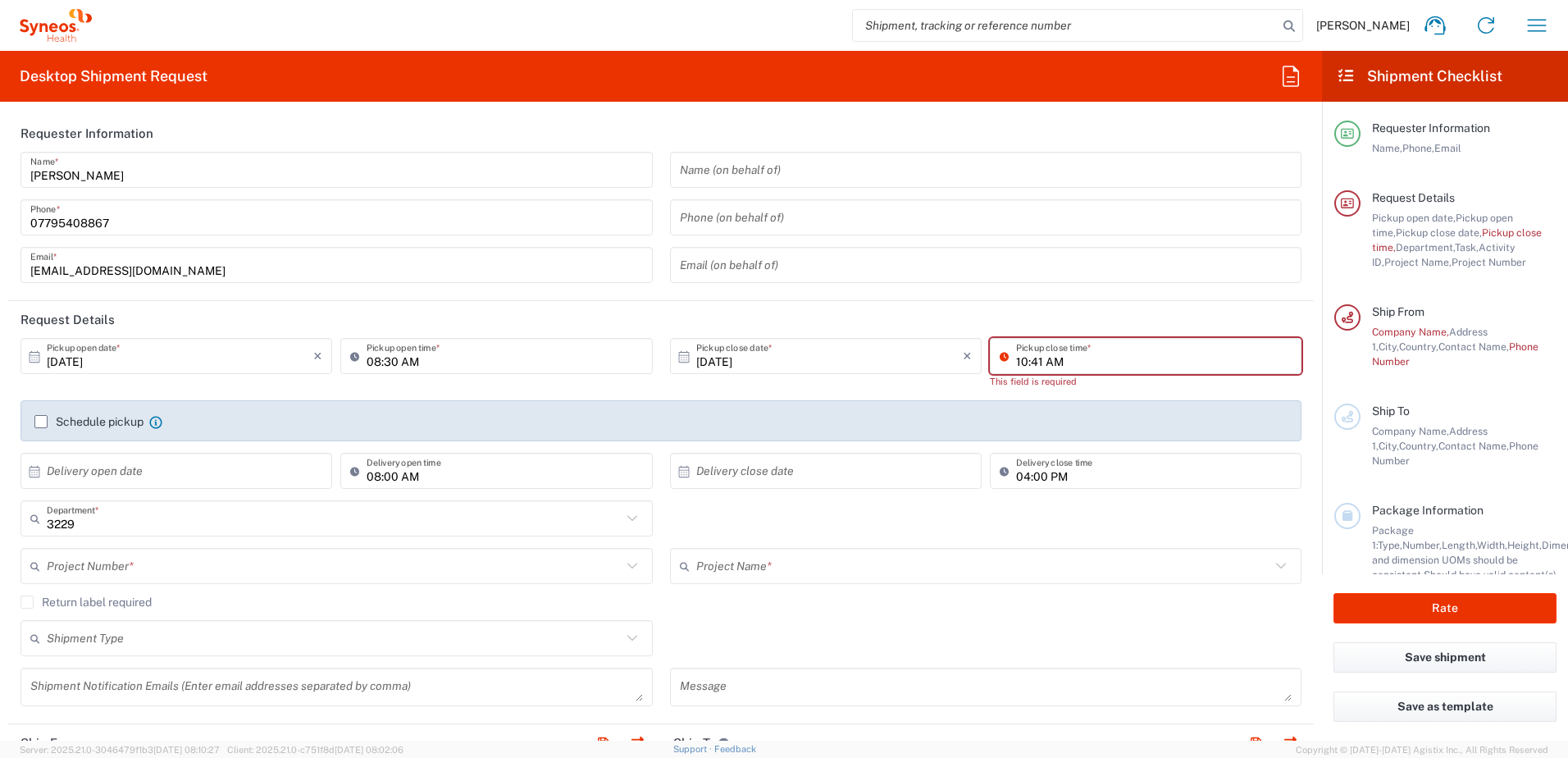
click at [990, 365] on div "10:41 AM Pickup close time *" at bounding box center [1145, 356] width 312 height 36
type input "13:00pm"
click at [1045, 414] on div "[DATE] × Pickup open date * Cancel Apply 08:30 AM Pickup open time * [DATE] × P…" at bounding box center [662, 419] width 1299 height 163
drag, startPoint x: 1025, startPoint y: 398, endPoint x: 1003, endPoint y: 357, distance: 46.5
click at [1003, 357] on icon at bounding box center [1008, 355] width 16 height 26
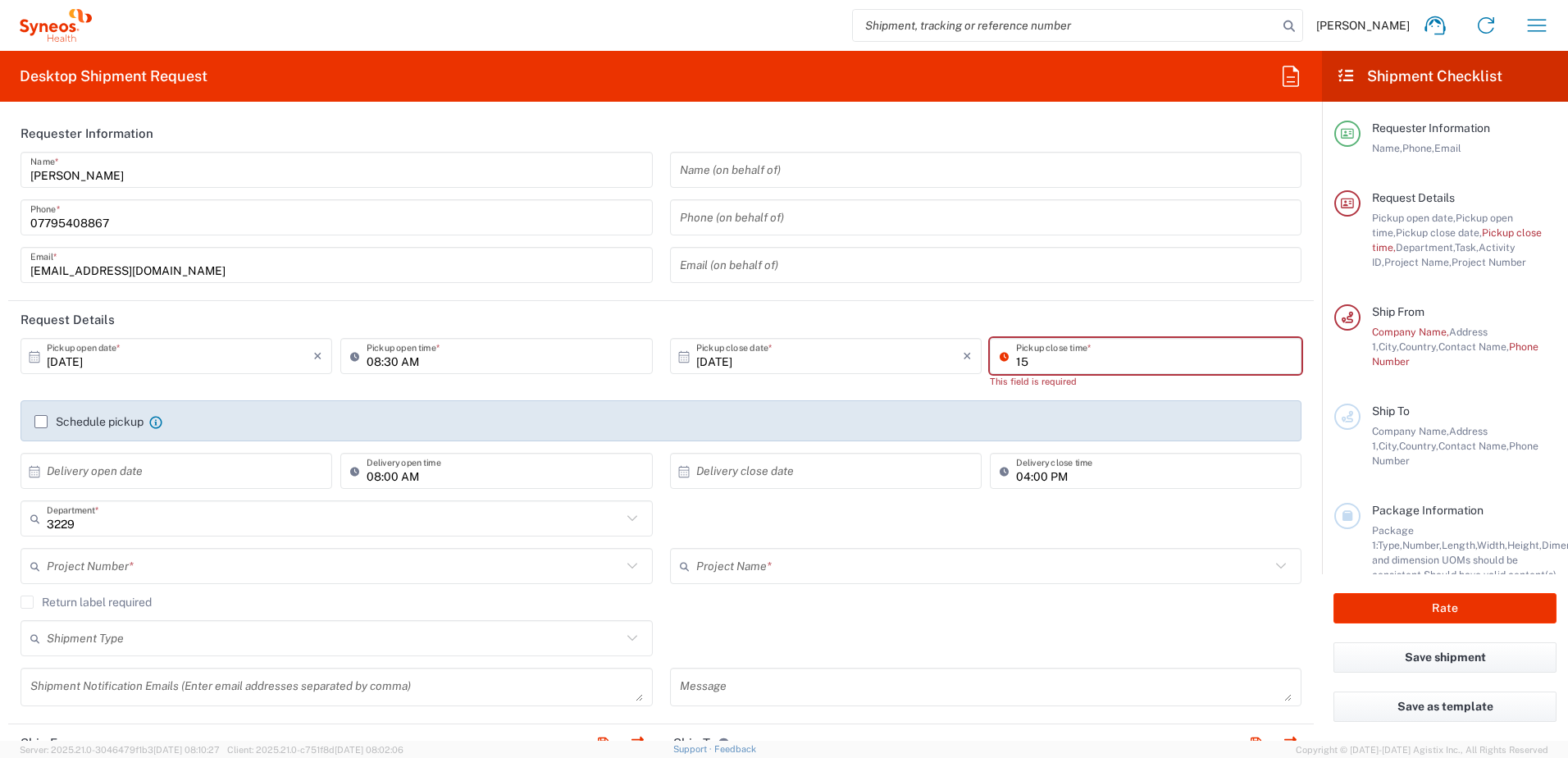
type input "1"
type input "03:00pm"
click at [978, 410] on div "Schedule pickup When scheduling a pickup please be sure to meet the following c…" at bounding box center [661, 420] width 1281 height 41
click at [1059, 362] on input "10:41 AM" at bounding box center [1153, 356] width 276 height 29
click at [1000, 355] on icon at bounding box center [1008, 355] width 16 height 26
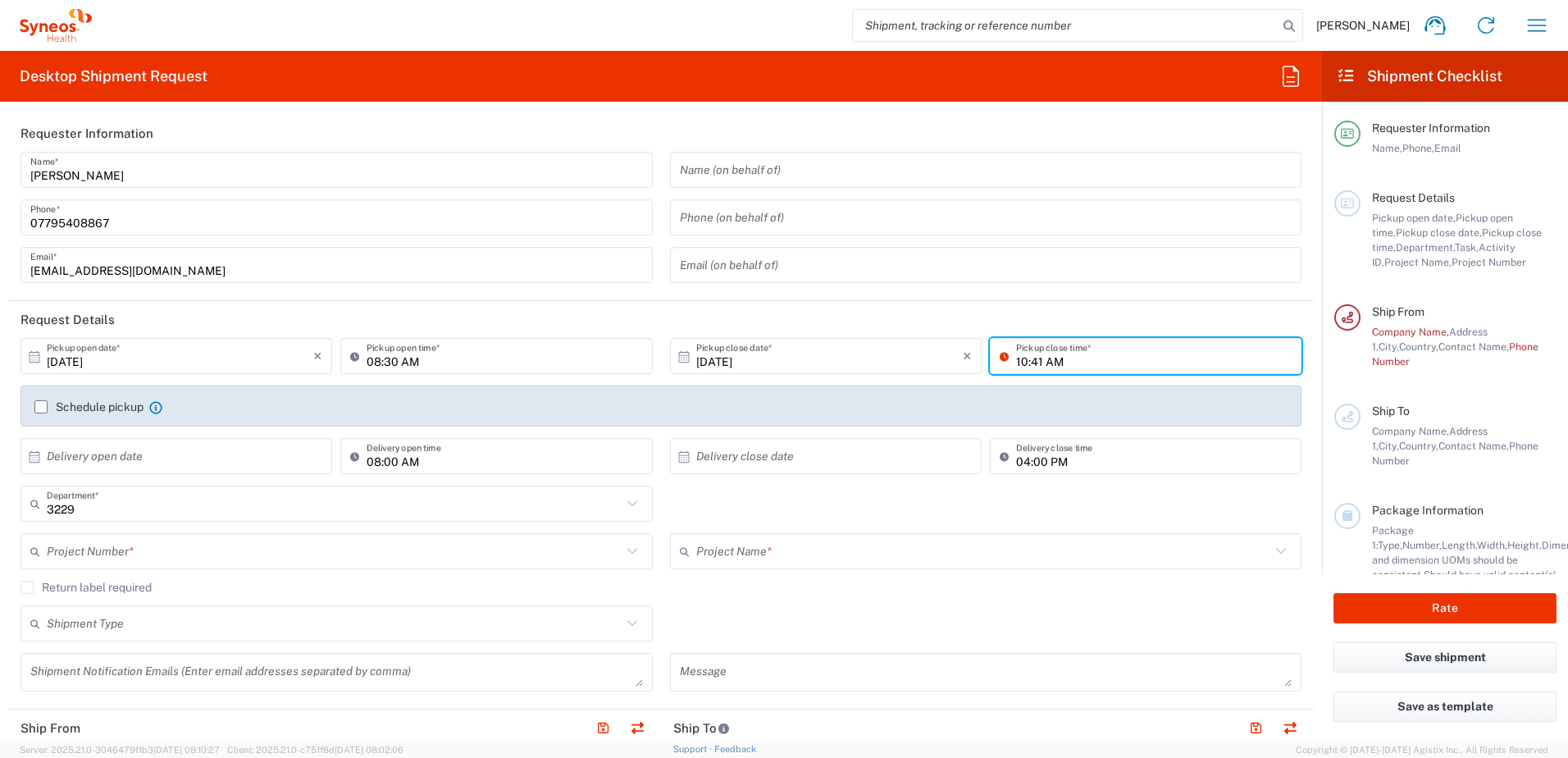
click at [1000, 354] on icon at bounding box center [1008, 355] width 16 height 26
click at [1000, 355] on icon at bounding box center [1008, 355] width 16 height 26
click at [49, 403] on label "Schedule pickup" at bounding box center [89, 407] width 109 height 14
click at [41, 407] on input "Schedule pickup" at bounding box center [41, 407] width 0 height 0
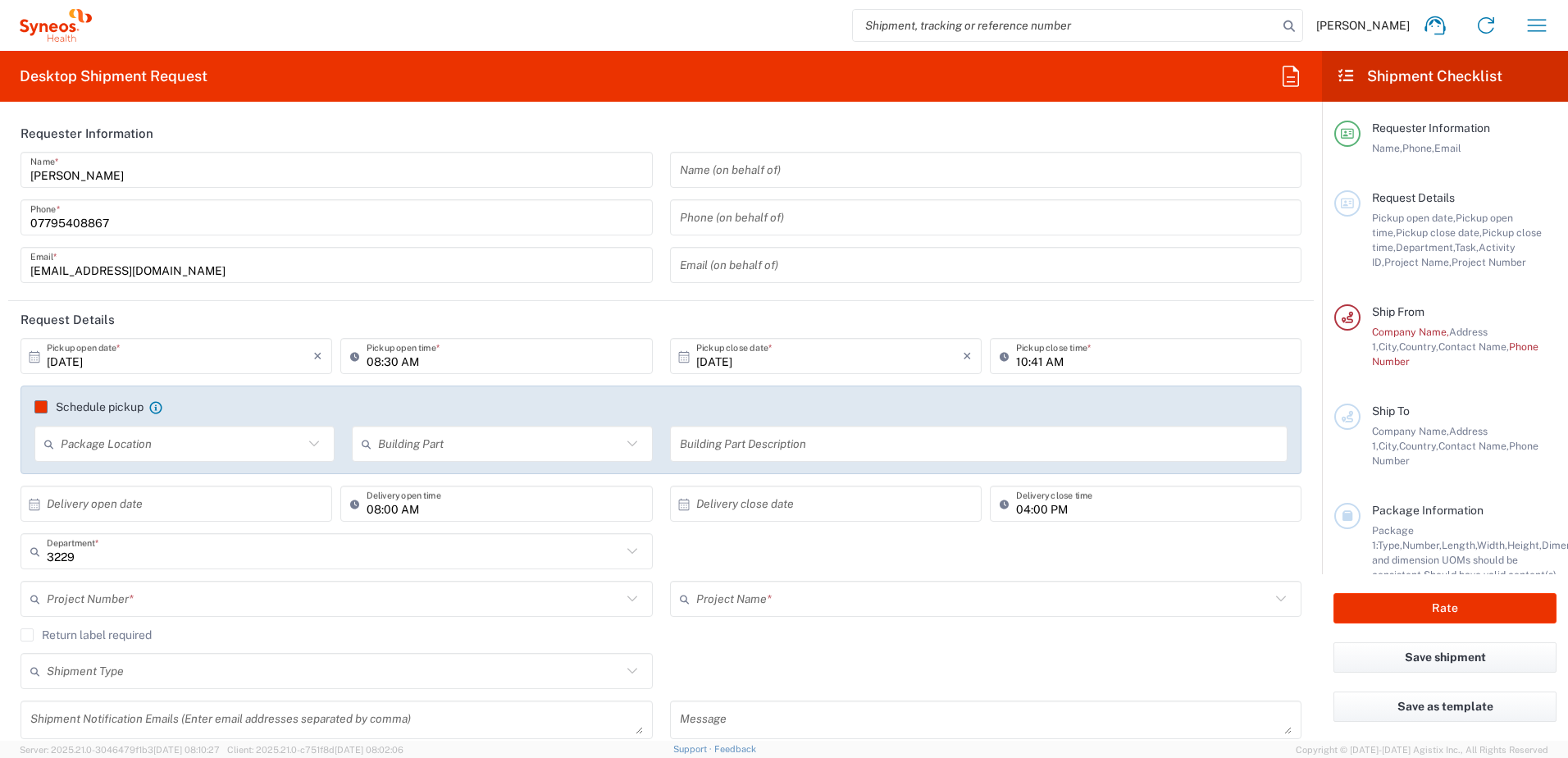
click at [42, 405] on label "Schedule pickup" at bounding box center [89, 407] width 109 height 14
click at [41, 407] on input "Schedule pickup" at bounding box center [41, 407] width 0 height 0
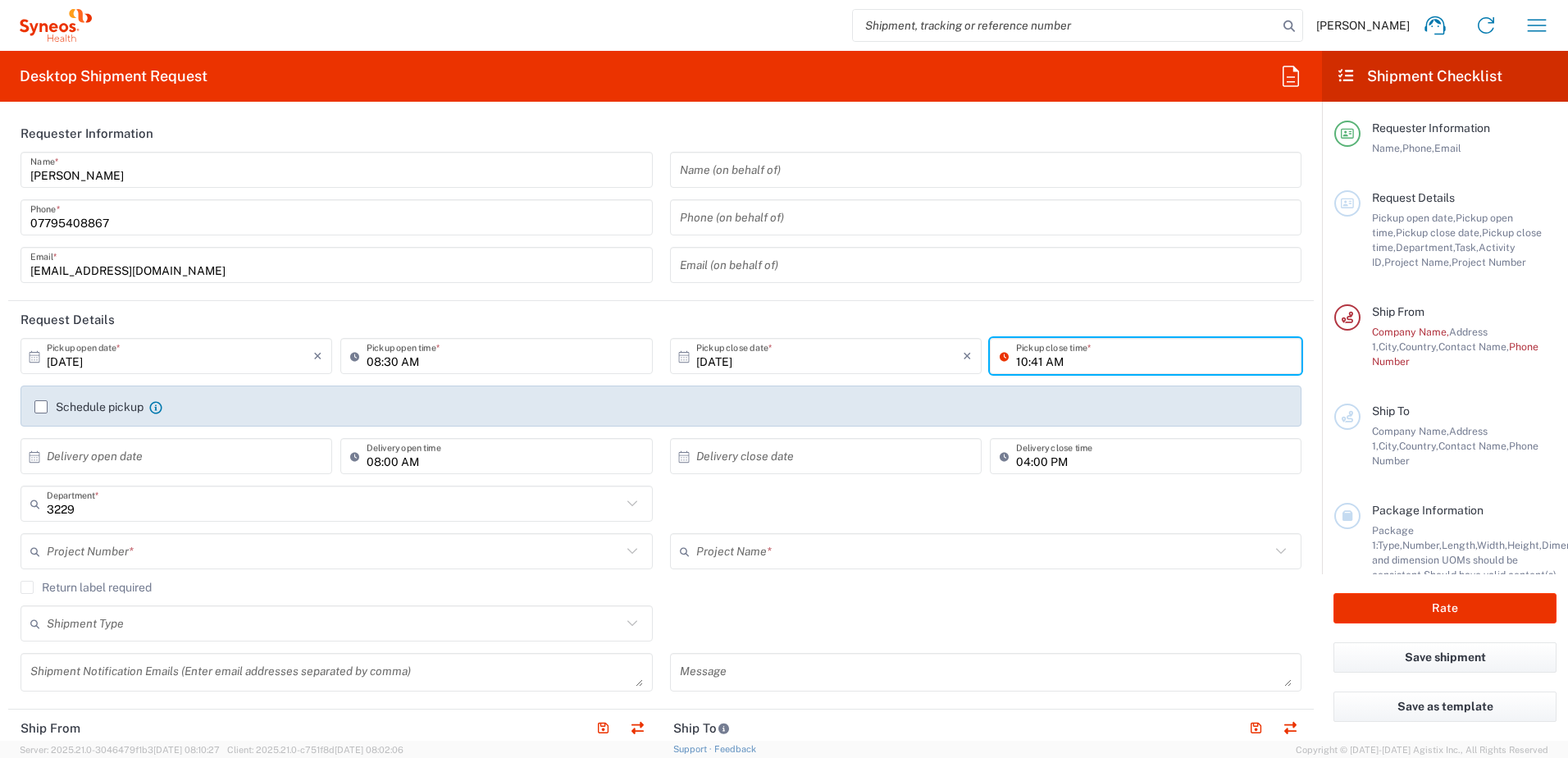
click at [1044, 360] on input "10:41 AM" at bounding box center [1153, 356] width 276 height 29
click at [1050, 361] on input "10:41 AM" at bounding box center [1153, 356] width 276 height 29
click at [1000, 356] on icon at bounding box center [1008, 355] width 16 height 26
drag, startPoint x: 994, startPoint y: 356, endPoint x: 1059, endPoint y: 363, distance: 65.4
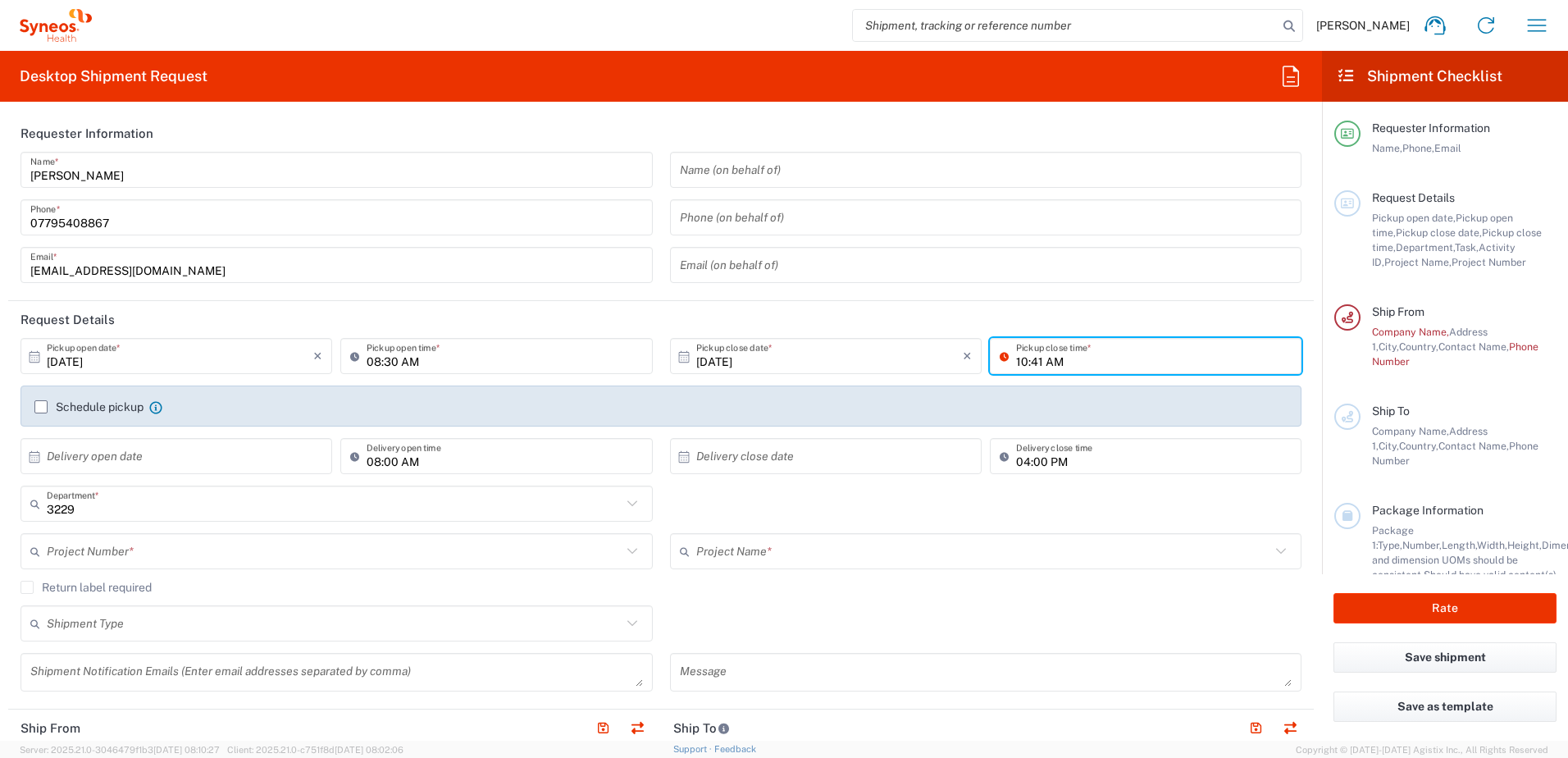
click at [1000, 356] on icon at bounding box center [1008, 355] width 16 height 26
click at [1059, 363] on input "10:41 AM" at bounding box center [1153, 356] width 276 height 29
drag, startPoint x: 1059, startPoint y: 363, endPoint x: 1008, endPoint y: 363, distance: 51.0
click at [1019, 359] on input "10:41 AM" at bounding box center [1153, 356] width 276 height 29
click at [1019, 363] on input "10:41 AM" at bounding box center [1153, 356] width 276 height 29
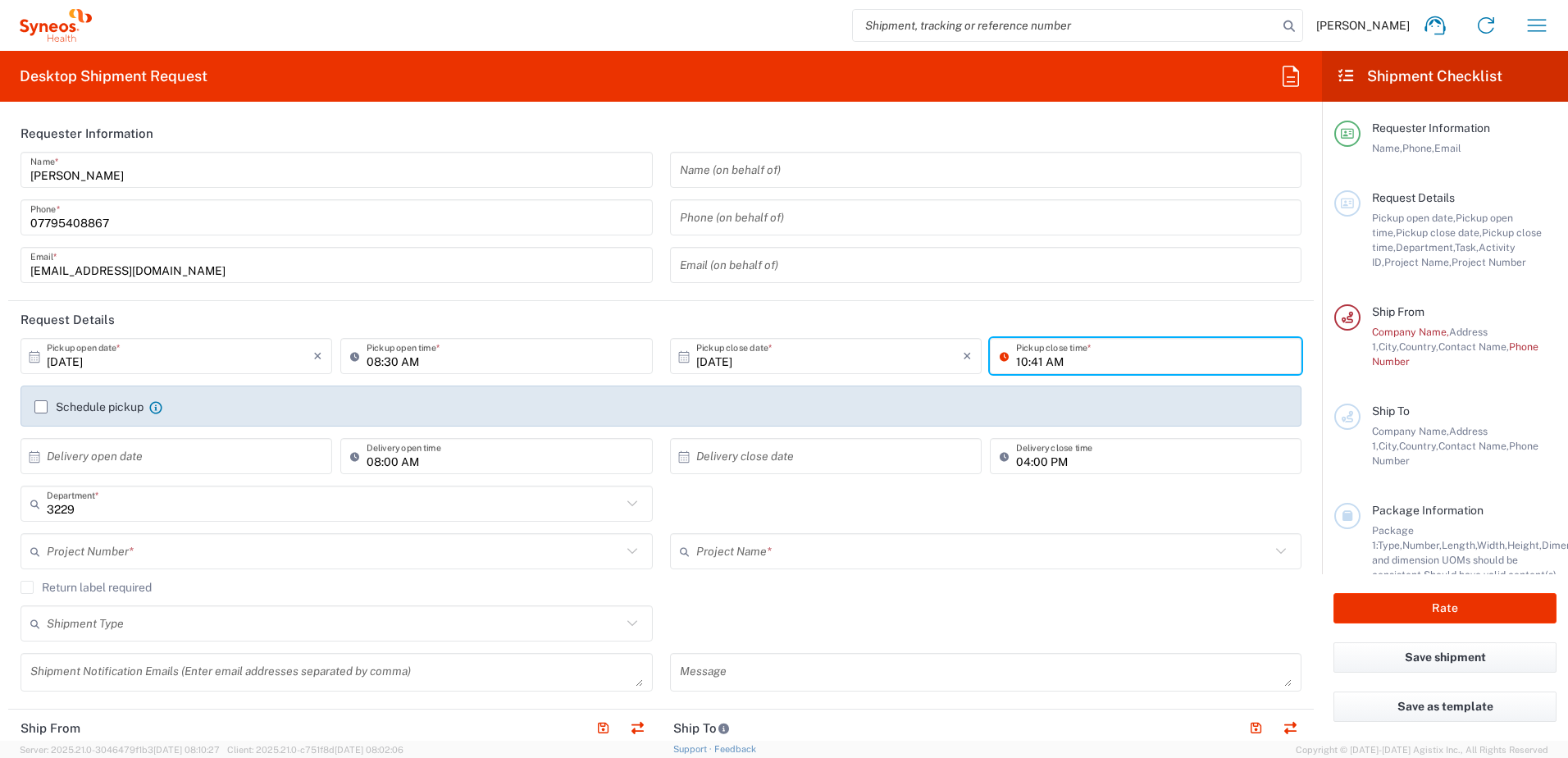
drag, startPoint x: 1038, startPoint y: 362, endPoint x: 1054, endPoint y: 361, distance: 16.0
click at [1054, 361] on input "10:41 AM" at bounding box center [1153, 356] width 276 height 29
drag, startPoint x: 1008, startPoint y: 359, endPoint x: 1035, endPoint y: 369, distance: 28.8
click at [1035, 369] on input "10:41 pm" at bounding box center [1153, 356] width 276 height 29
click at [1057, 359] on input "12:00 pm" at bounding box center [1153, 356] width 276 height 29
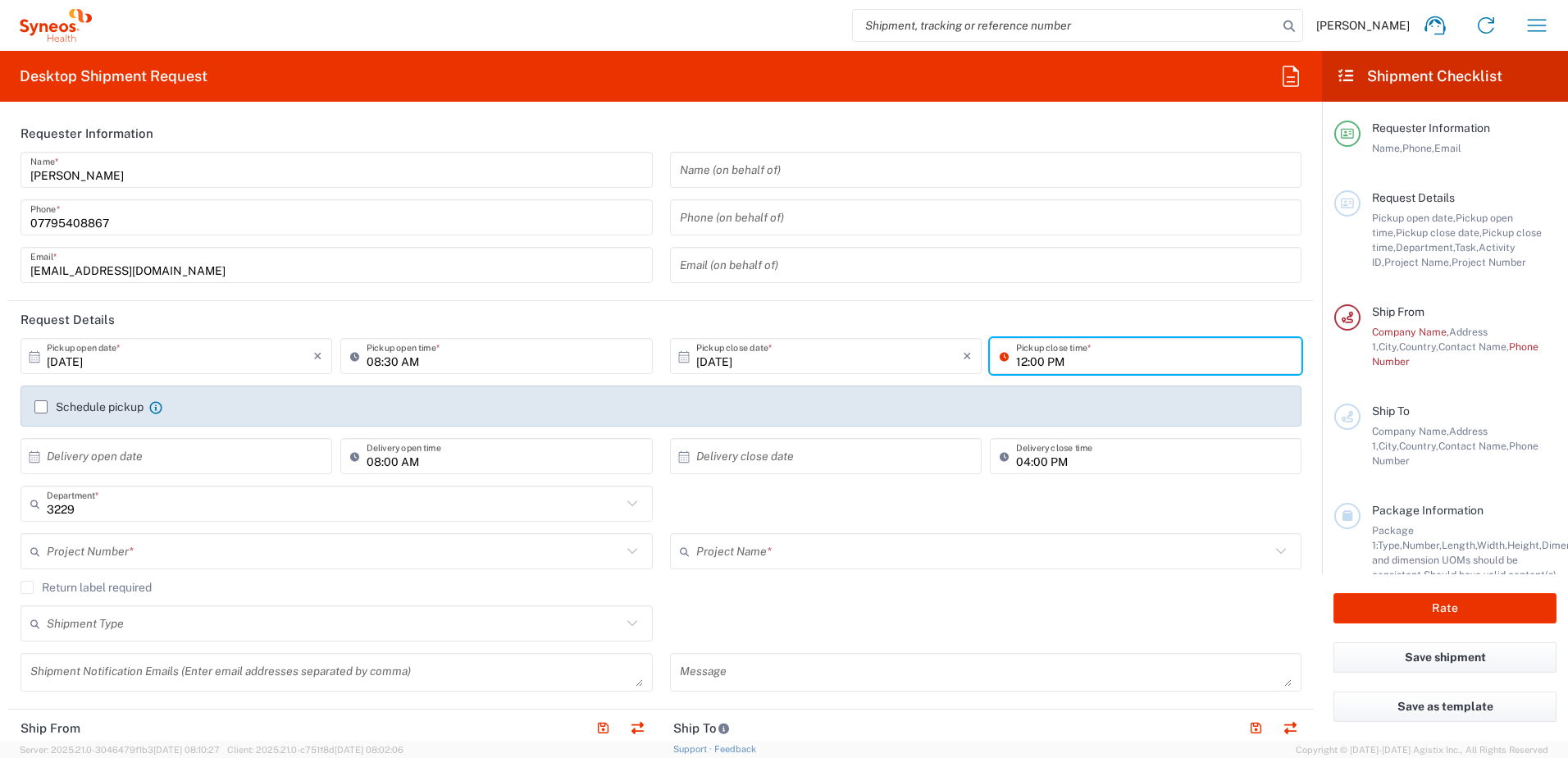
click at [1077, 397] on div "Schedule pickup When scheduling a pickup please be sure to meet the following c…" at bounding box center [661, 406] width 1281 height 41
click at [1016, 362] on input "12:00 PM" at bounding box center [1153, 356] width 276 height 29
click at [1016, 364] on input "12:00 PM" at bounding box center [1153, 356] width 276 height 29
click at [1017, 361] on input "12:00 PM" at bounding box center [1153, 356] width 276 height 29
click at [1019, 368] on input "12:00 PM" at bounding box center [1153, 356] width 276 height 29
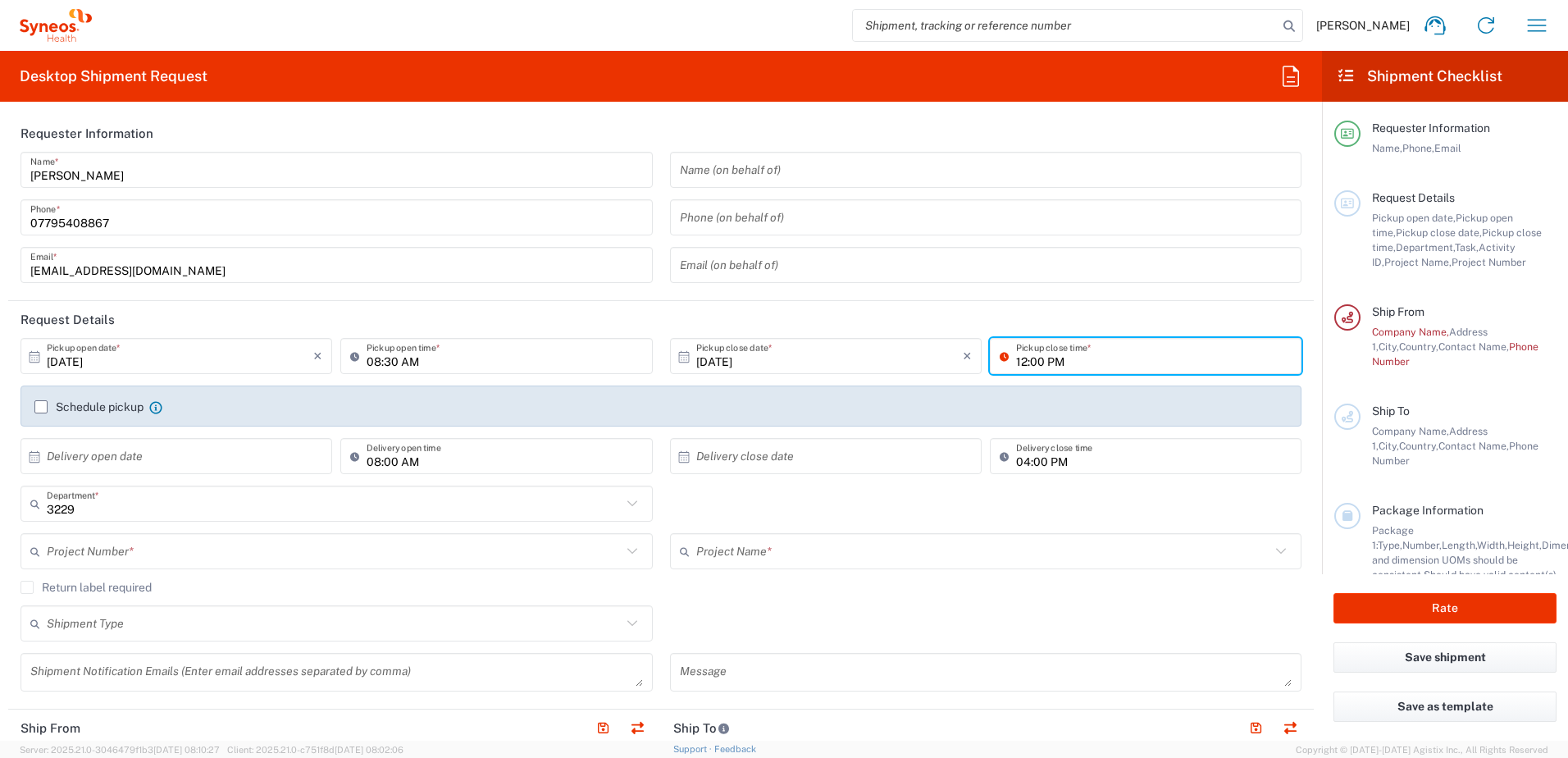
click at [1016, 358] on input "12:00 PM" at bounding box center [1153, 356] width 276 height 29
click at [1016, 360] on input "3:00 PM" at bounding box center [1153, 356] width 276 height 29
click at [1094, 351] on input "100 PM" at bounding box center [1153, 356] width 276 height 29
click at [1016, 361] on input "100 PM" at bounding box center [1153, 356] width 276 height 29
type input "13:00 PM"
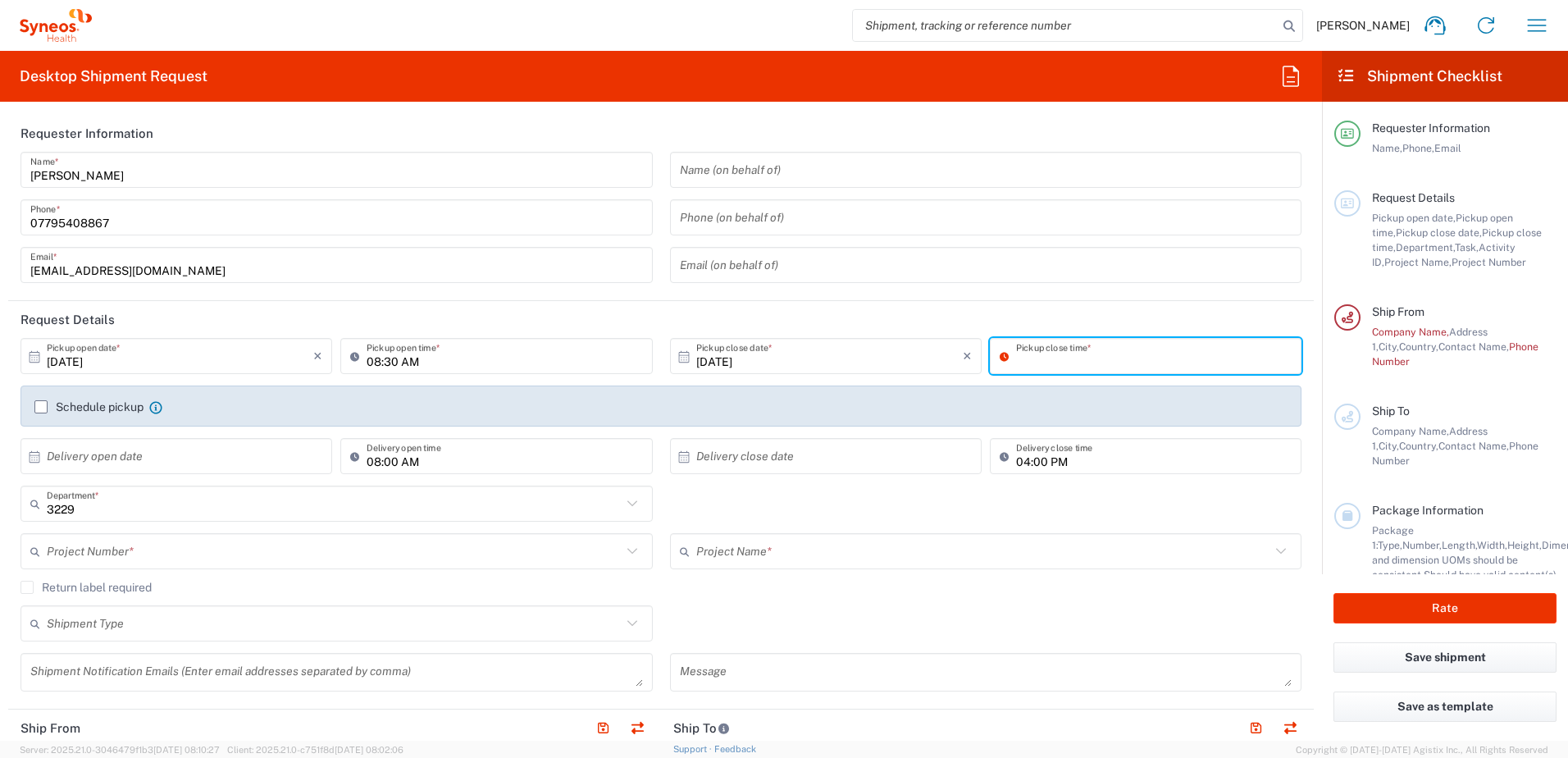
click at [1065, 387] on div "[DATE] × Pickup open date * Cancel Apply 08:30 AM Pickup open time * [DATE] × P…" at bounding box center [662, 411] width 1299 height 147
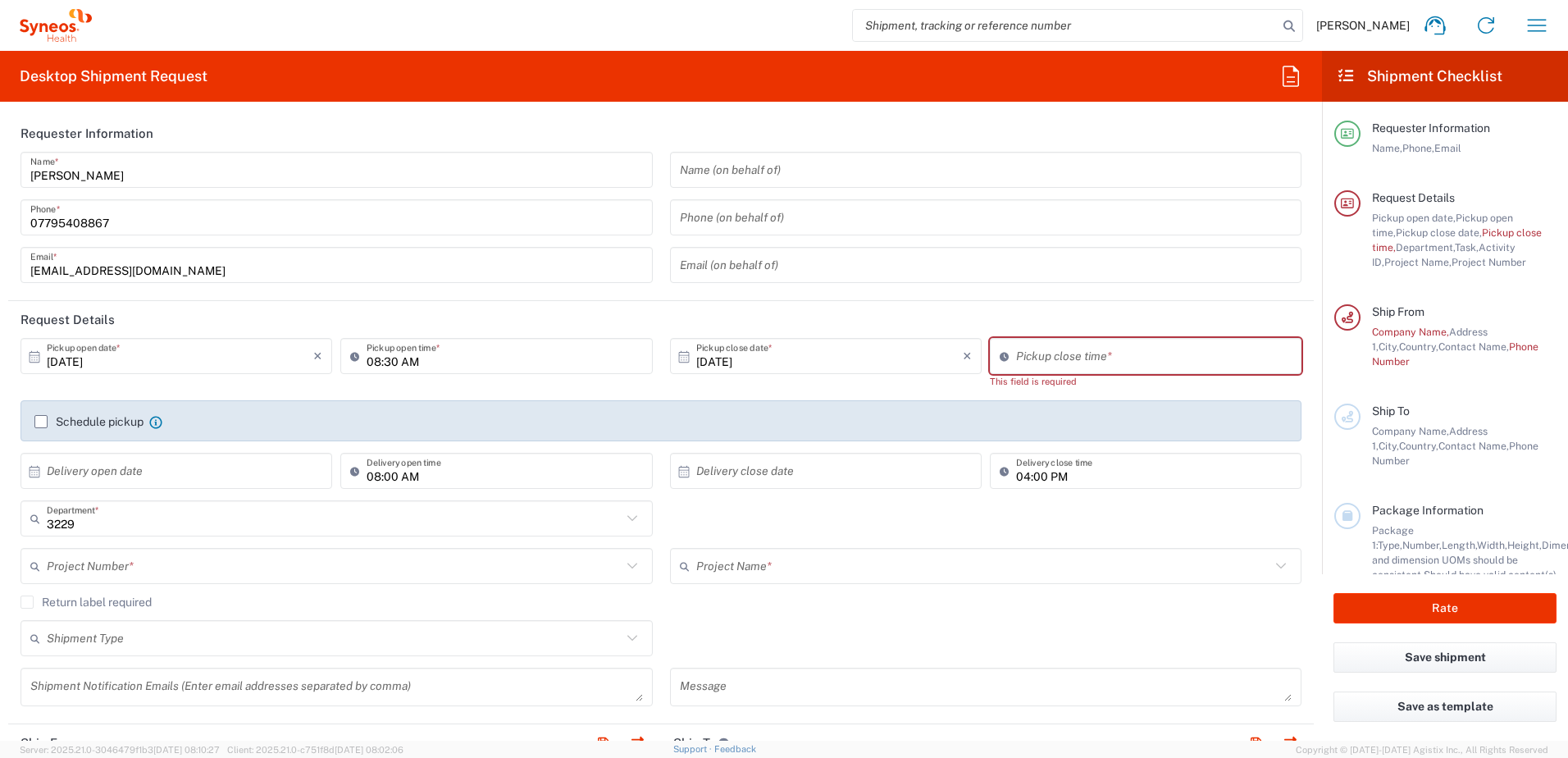
click at [1000, 363] on icon at bounding box center [1008, 355] width 16 height 26
click at [1002, 363] on icon at bounding box center [1008, 355] width 16 height 26
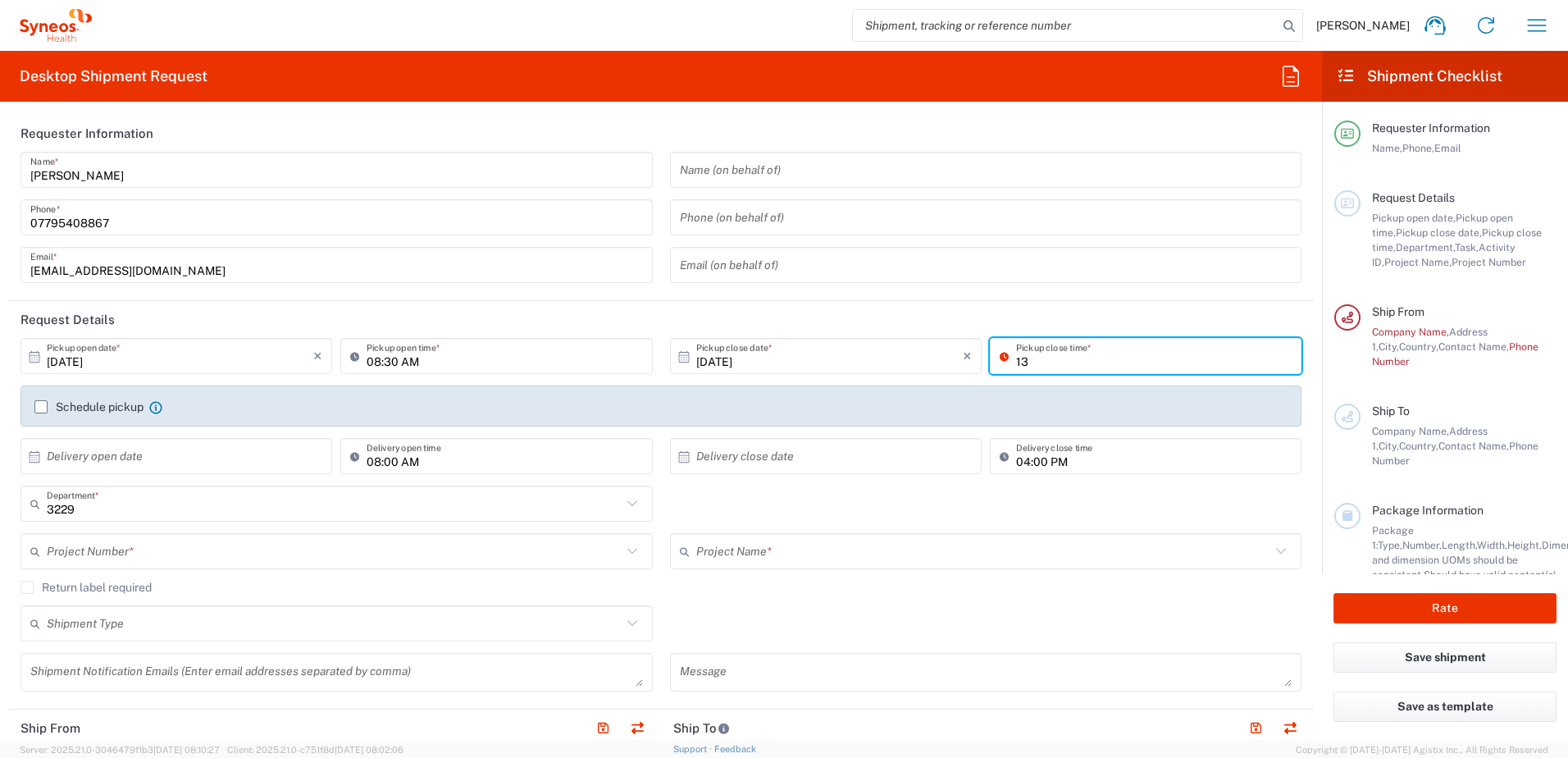
type input "1"
type input "01:00pm"
click at [1183, 380] on div "Pickup close time *" at bounding box center [1146, 361] width 320 height 48
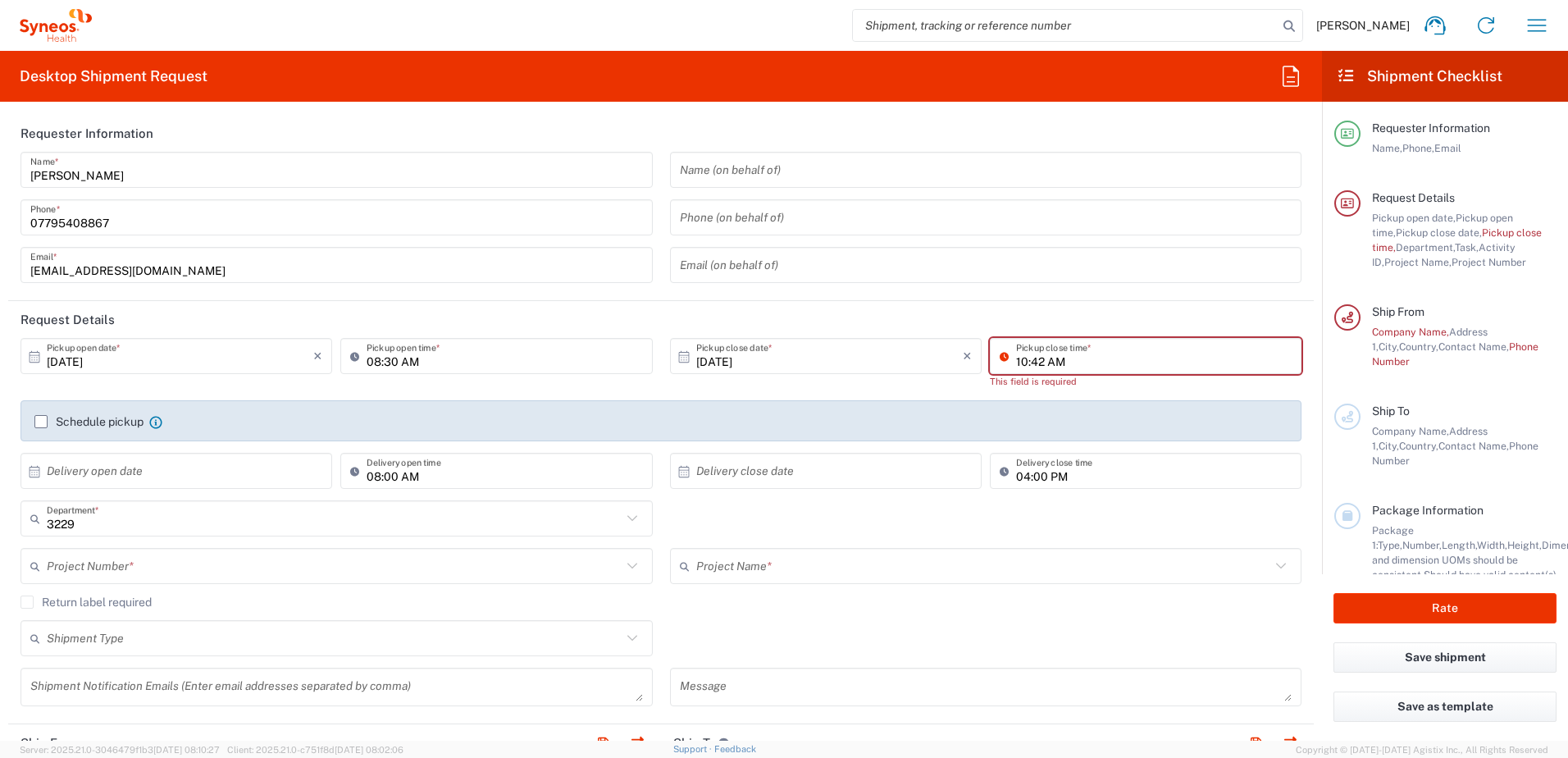
click at [1044, 354] on input "10:42 AM" at bounding box center [1153, 356] width 276 height 29
type input "12:00pm"
click at [1042, 379] on div "This field is required" at bounding box center [1145, 381] width 312 height 14
click at [1028, 360] on input "10:42 AM" at bounding box center [1153, 356] width 276 height 29
click at [1096, 362] on input "12:00 PM" at bounding box center [1153, 356] width 276 height 29
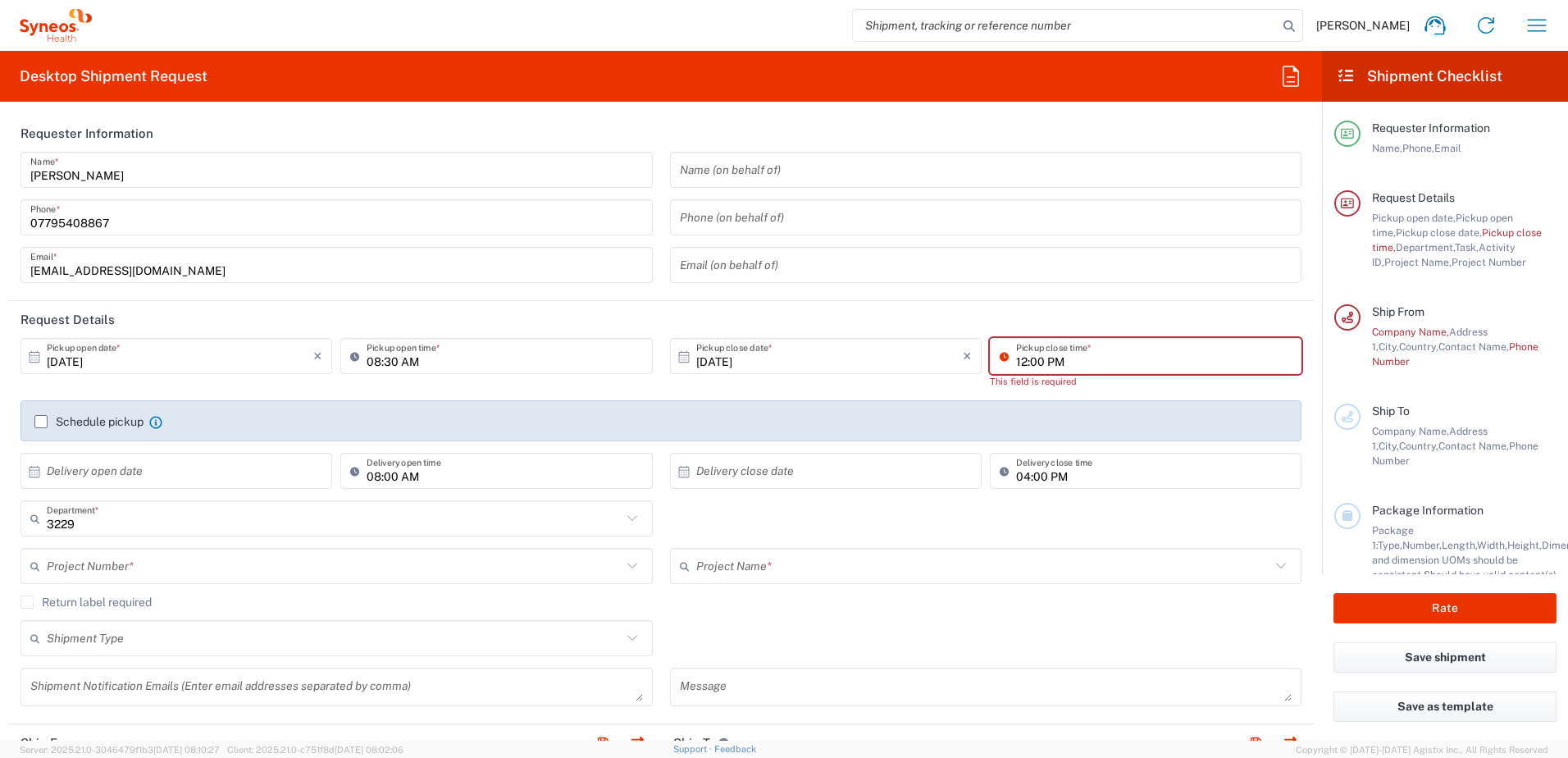
type input "12:00 PM"
click at [1090, 418] on div "Schedule pickup When scheduling a pickup please be sure to meet the following c…" at bounding box center [662, 426] width 1271 height 26
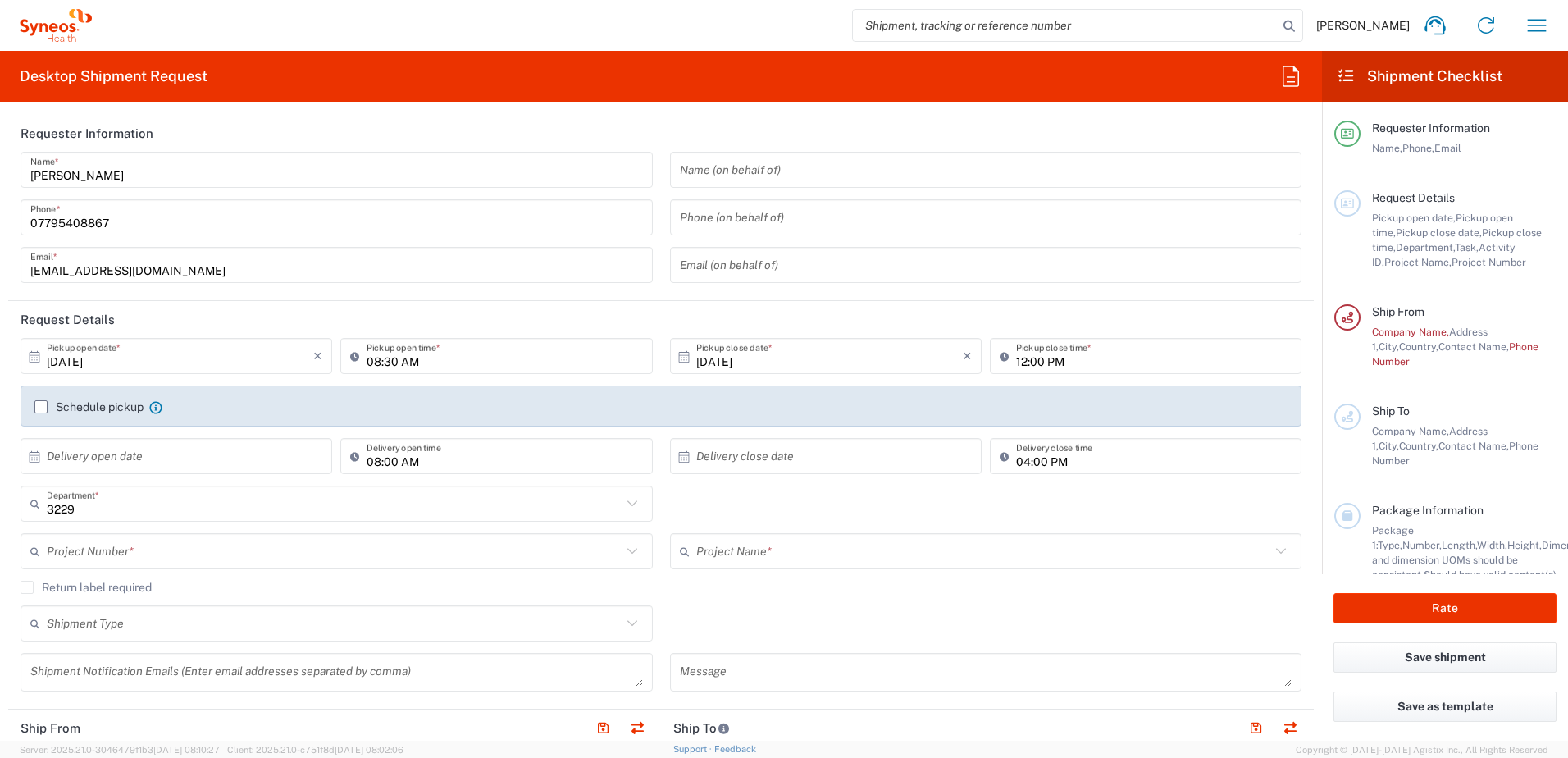
click at [25, 365] on div "[DATE] × Pickup open date *" at bounding box center [176, 356] width 312 height 36
click at [31, 360] on icon at bounding box center [34, 357] width 14 height 14
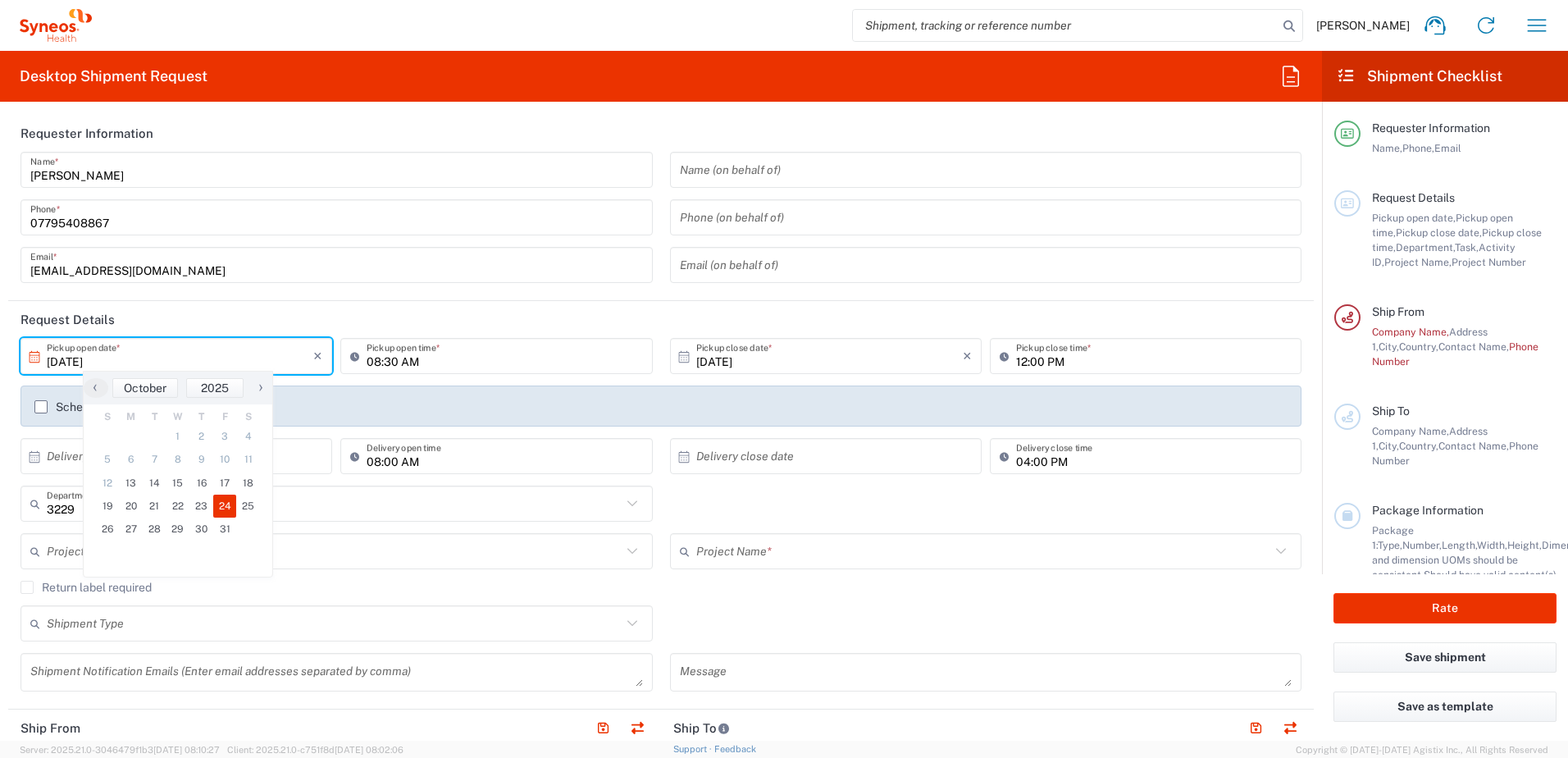
click at [38, 355] on icon at bounding box center [35, 355] width 11 height 12
drag, startPoint x: 163, startPoint y: 357, endPoint x: 211, endPoint y: 431, distance: 88.2
click at [160, 357] on input "[DATE]" at bounding box center [180, 356] width 267 height 29
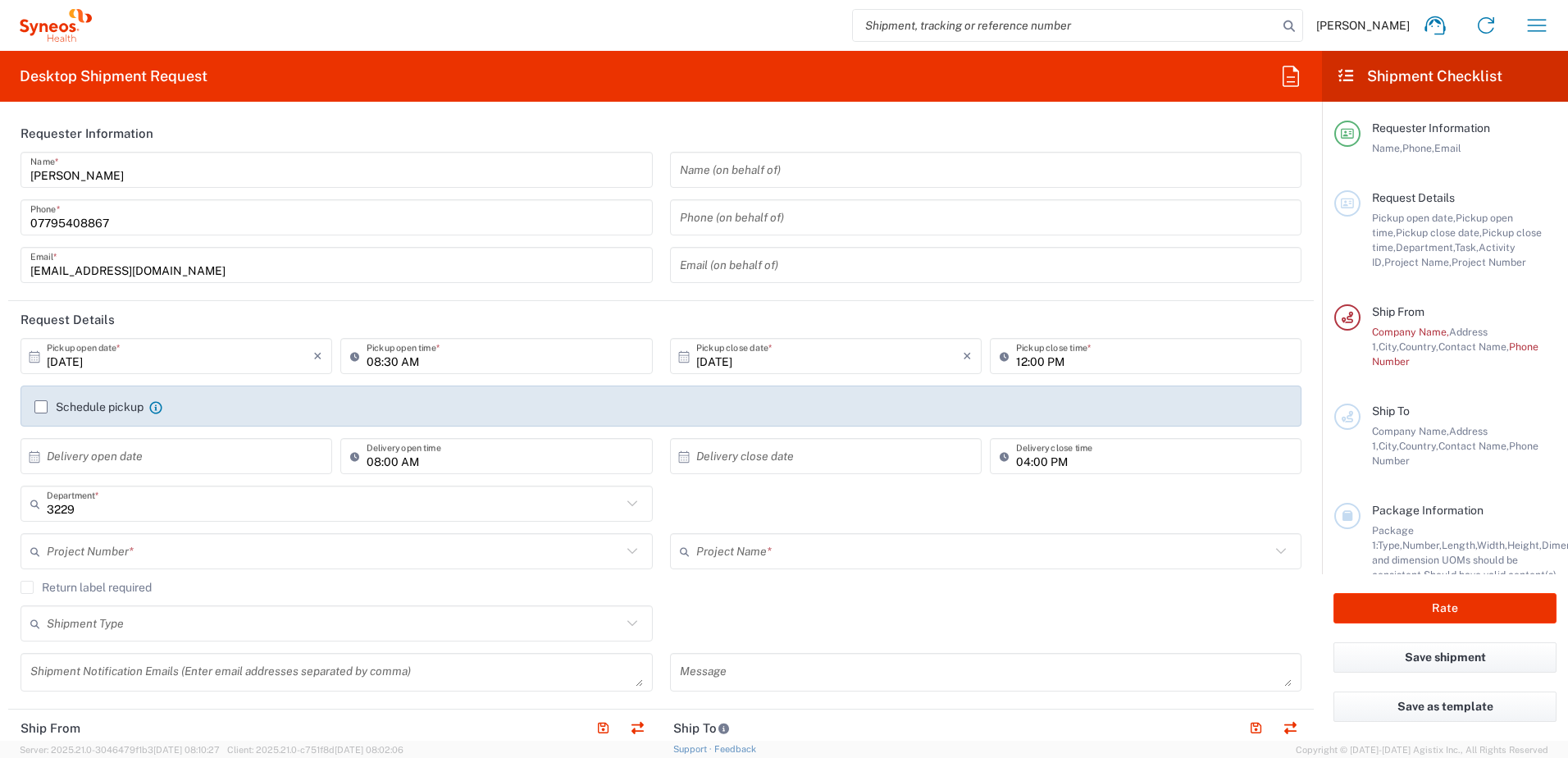
click at [33, 358] on icon at bounding box center [34, 357] width 14 height 14
click at [137, 497] on span "20" at bounding box center [131, 505] width 23 height 23
type input "[DATE]"
click at [696, 361] on input "[DATE]" at bounding box center [829, 356] width 267 height 29
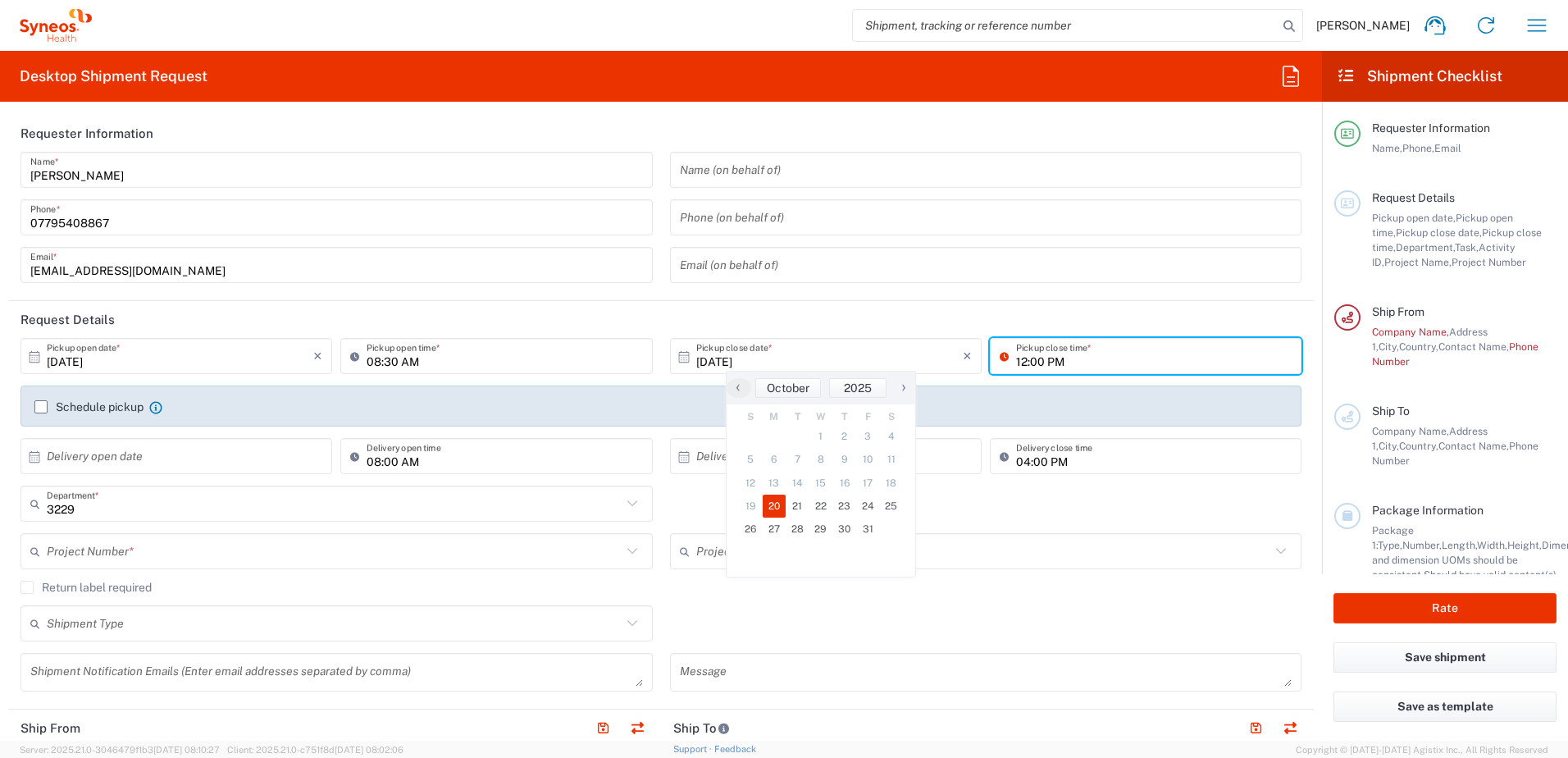
click at [1023, 352] on input "12:00 PM" at bounding box center [1153, 356] width 276 height 29
click at [1027, 363] on input "12:00 PM" at bounding box center [1153, 356] width 276 height 29
click at [1121, 361] on input "12:3 PM" at bounding box center [1153, 356] width 276 height 29
click at [1024, 362] on input "12:3 PM" at bounding box center [1153, 356] width 276 height 29
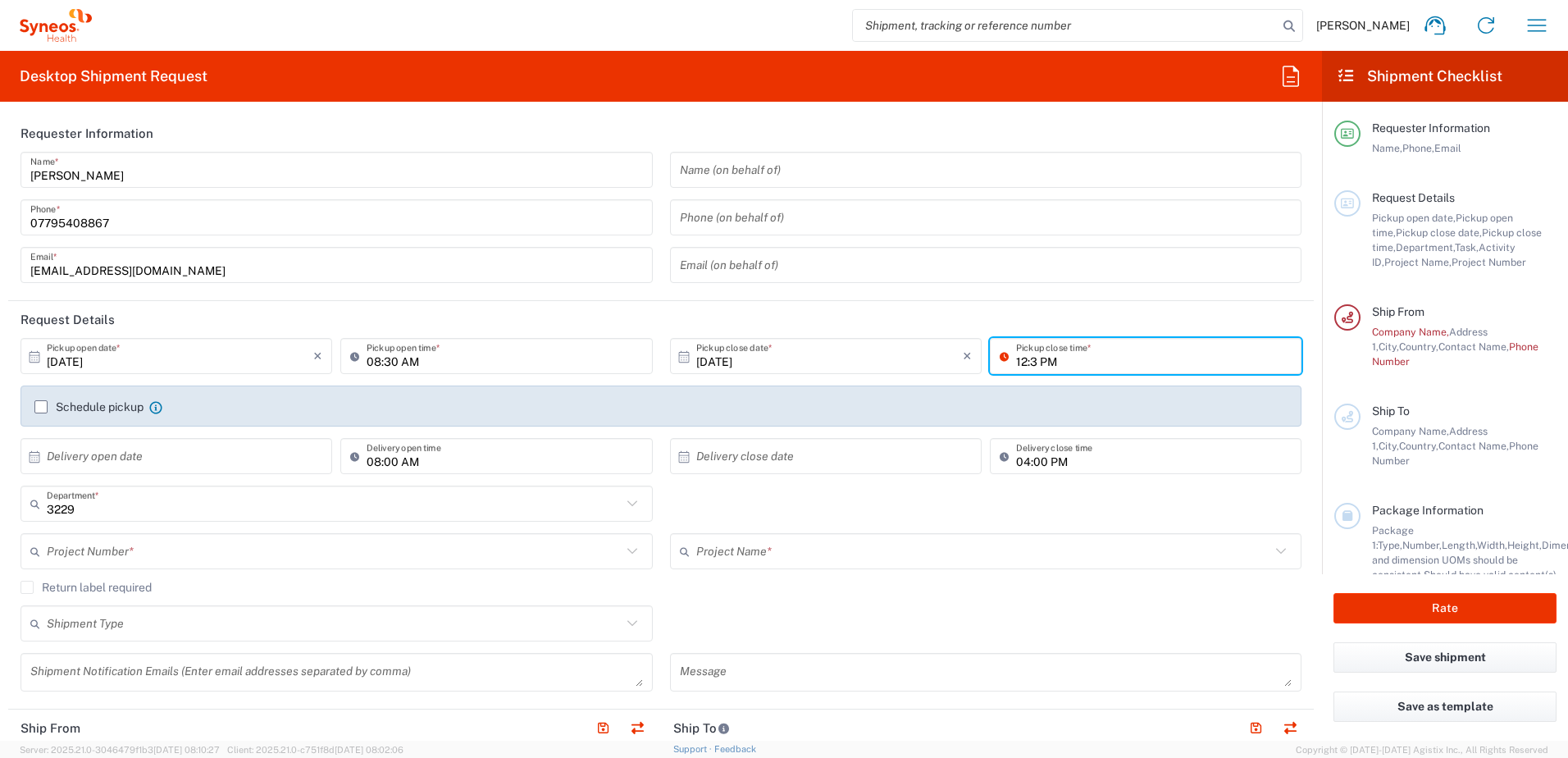
click at [1028, 363] on input "12:3 PM" at bounding box center [1153, 356] width 276 height 29
type input "12:0PM"
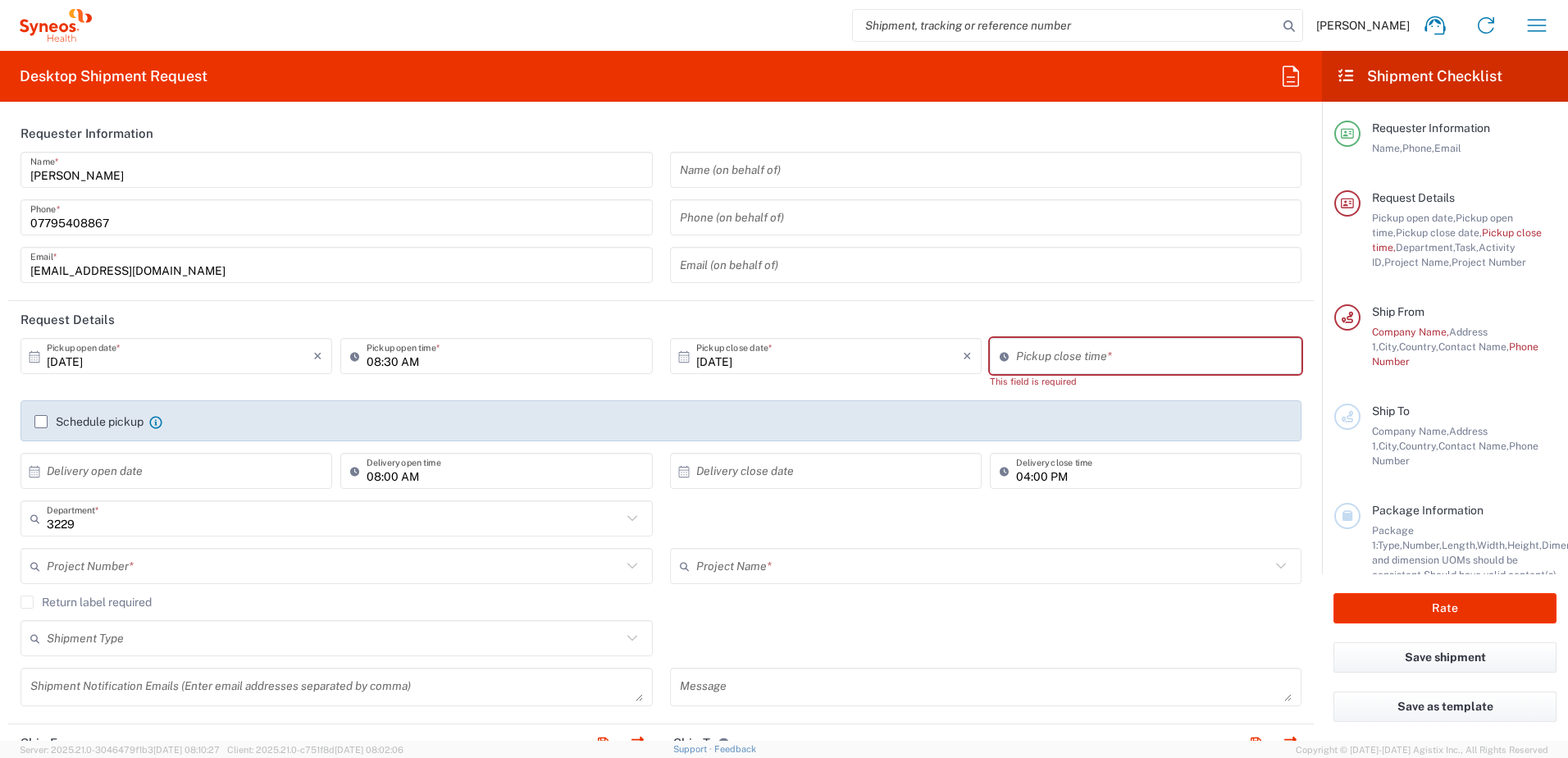
click at [1060, 393] on div "[DATE] × Pickup open date * Cancel Apply 08:30 AM Pickup open time * [DATE] × P…" at bounding box center [662, 419] width 1299 height 163
click at [1045, 376] on div "This field is required" at bounding box center [1145, 381] width 312 height 14
click at [1039, 360] on input "10:43 AM" at bounding box center [1153, 356] width 276 height 29
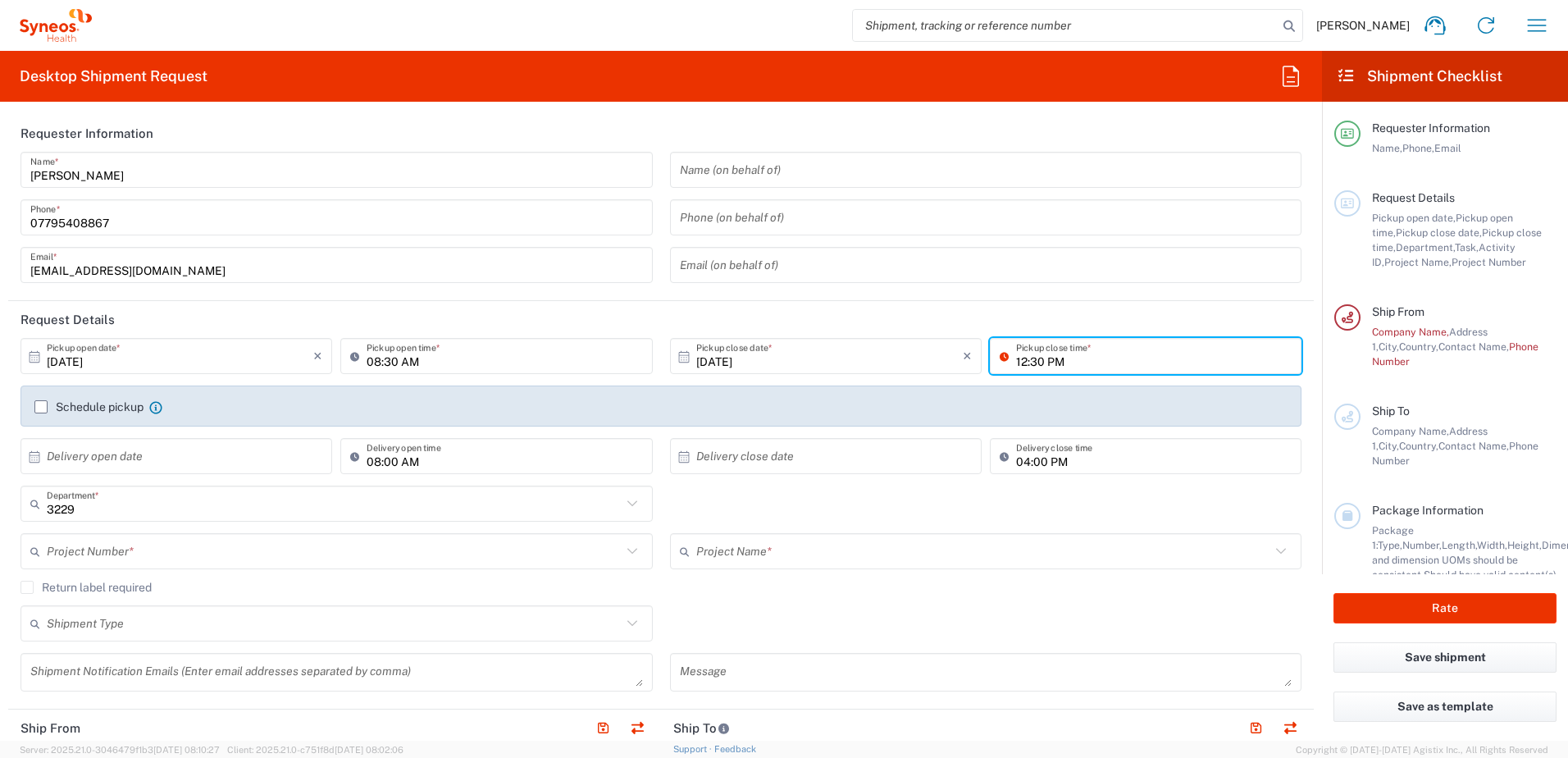
click at [1016, 356] on input "12:30 PM" at bounding box center [1153, 356] width 276 height 29
click at [1016, 359] on input "12:30 PM" at bounding box center [1153, 356] width 276 height 29
type input "13:30 PM"
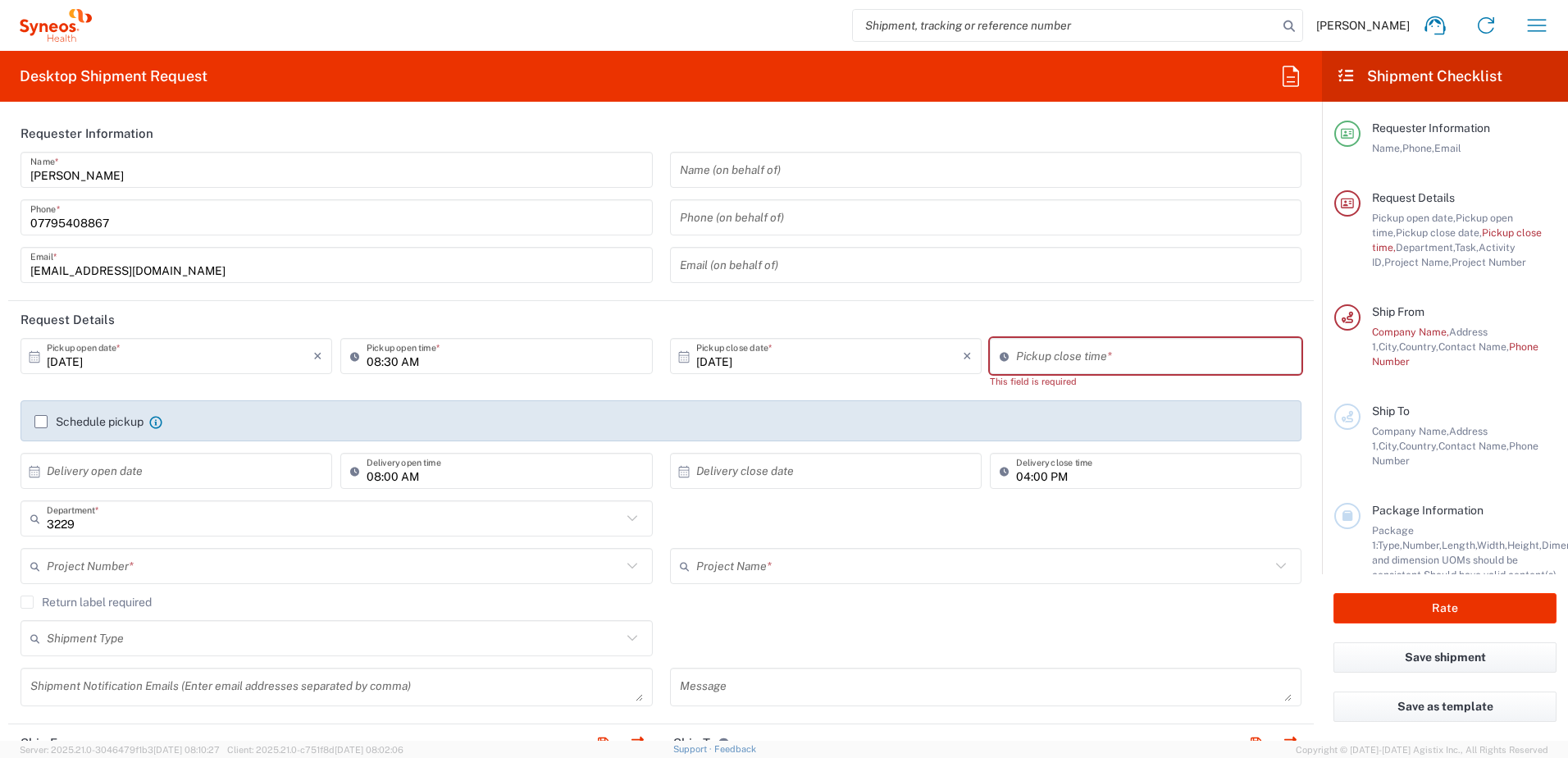
drag, startPoint x: 1103, startPoint y: 421, endPoint x: 1069, endPoint y: 421, distance: 34.0
click at [1101, 421] on div "Schedule pickup When scheduling a pickup please be sure to meet the following c…" at bounding box center [662, 426] width 1271 height 26
click at [1025, 351] on input "10:43 AM" at bounding box center [1153, 356] width 276 height 29
click at [1039, 358] on input "13:43 AM" at bounding box center [1153, 356] width 276 height 29
type input "13:43 P"
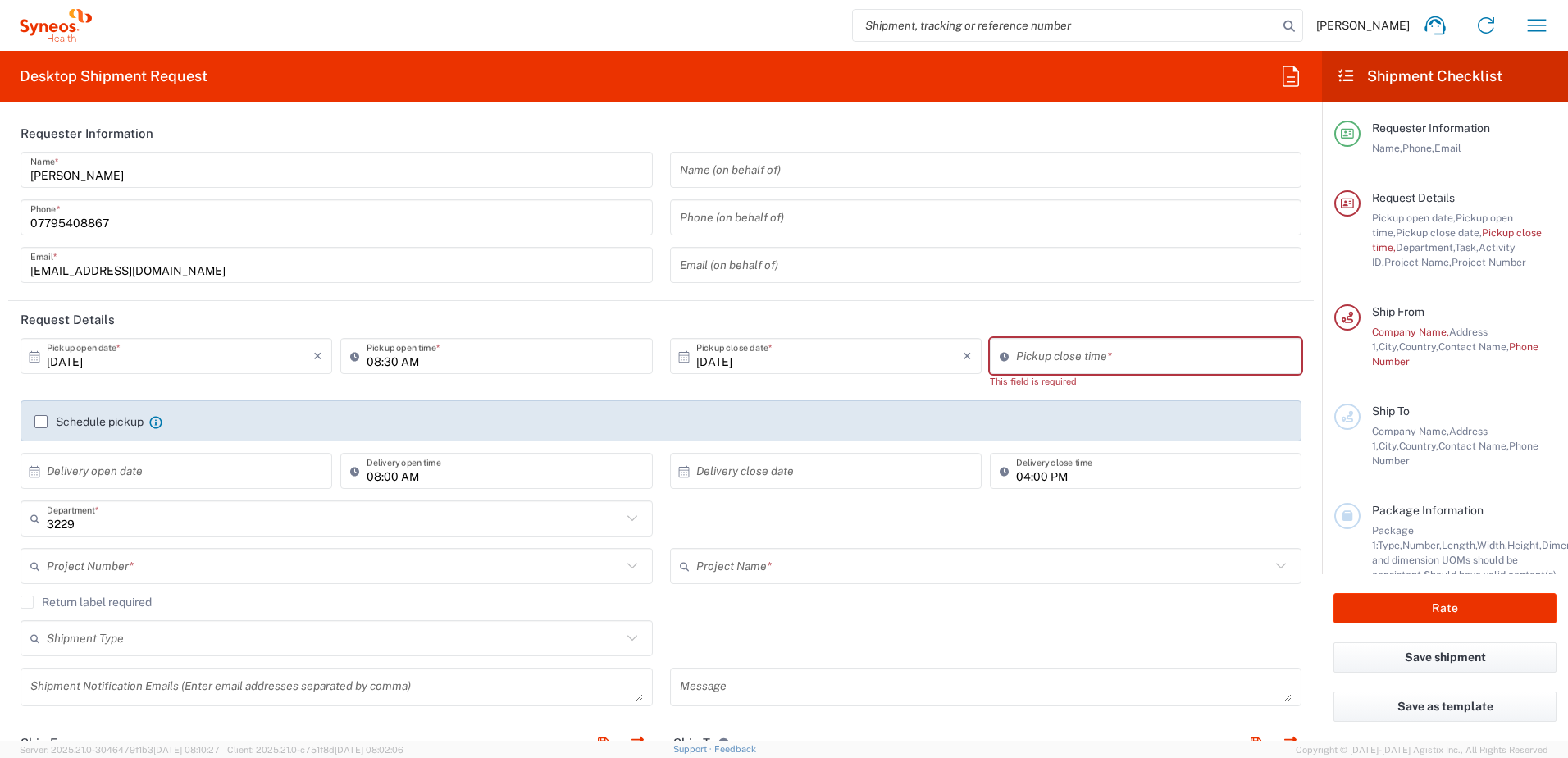
click at [1063, 392] on div "Pickup close time * This field is required" at bounding box center [1146, 369] width 320 height 62
click at [1016, 361] on input "10:43 AM" at bounding box center [1153, 356] width 276 height 29
click at [1042, 362] on input "12:30 AM" at bounding box center [1153, 356] width 276 height 29
type input "12:30 PM"
click at [1027, 389] on div "[DATE] × Pickup open date * Cancel Apply 08:30 AM Pickup open time * [DATE] × P…" at bounding box center [662, 419] width 1299 height 163
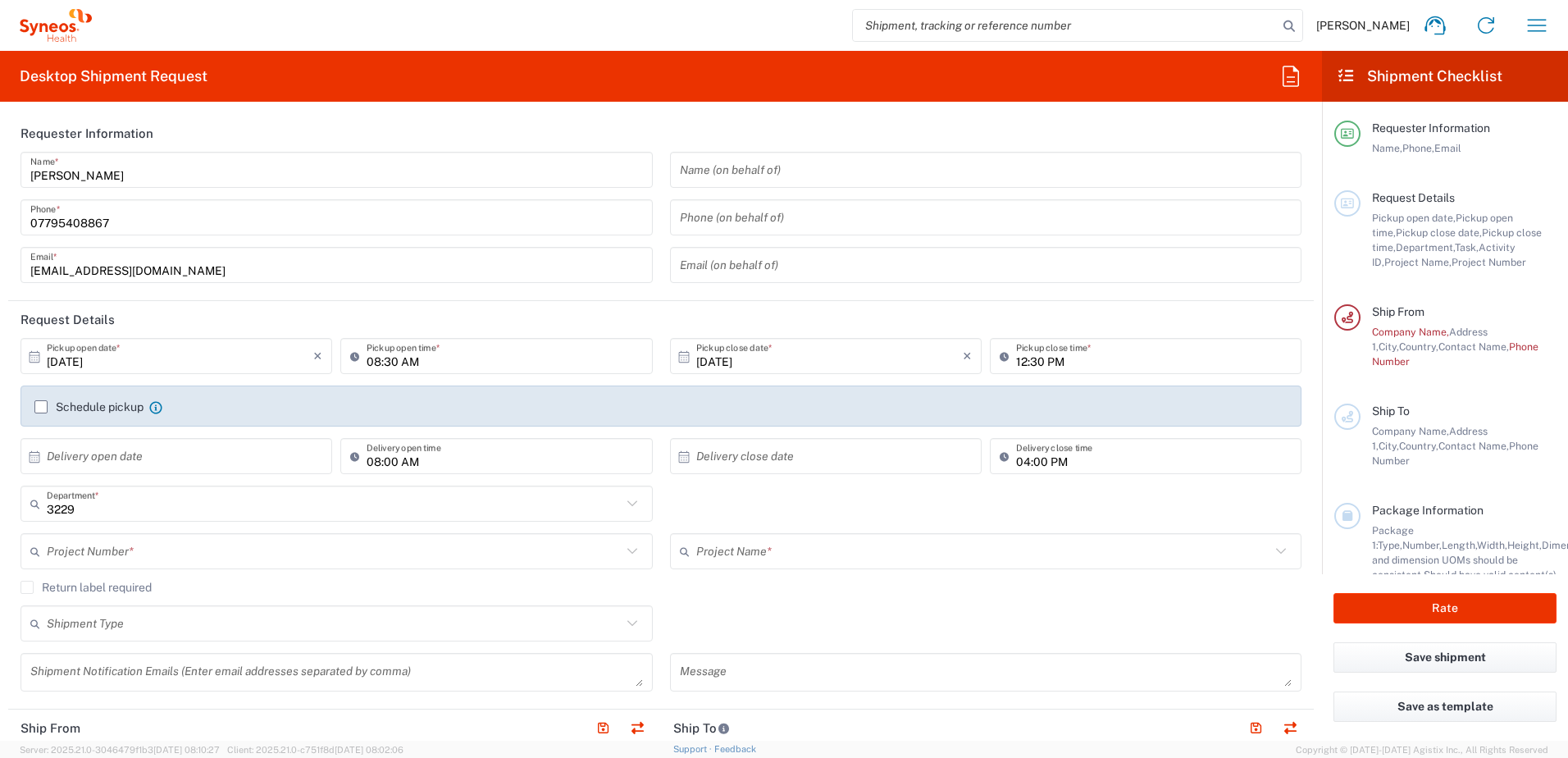
click at [42, 409] on label "Schedule pickup" at bounding box center [89, 407] width 109 height 14
click at [41, 407] on input "Schedule pickup" at bounding box center [41, 407] width 0 height 0
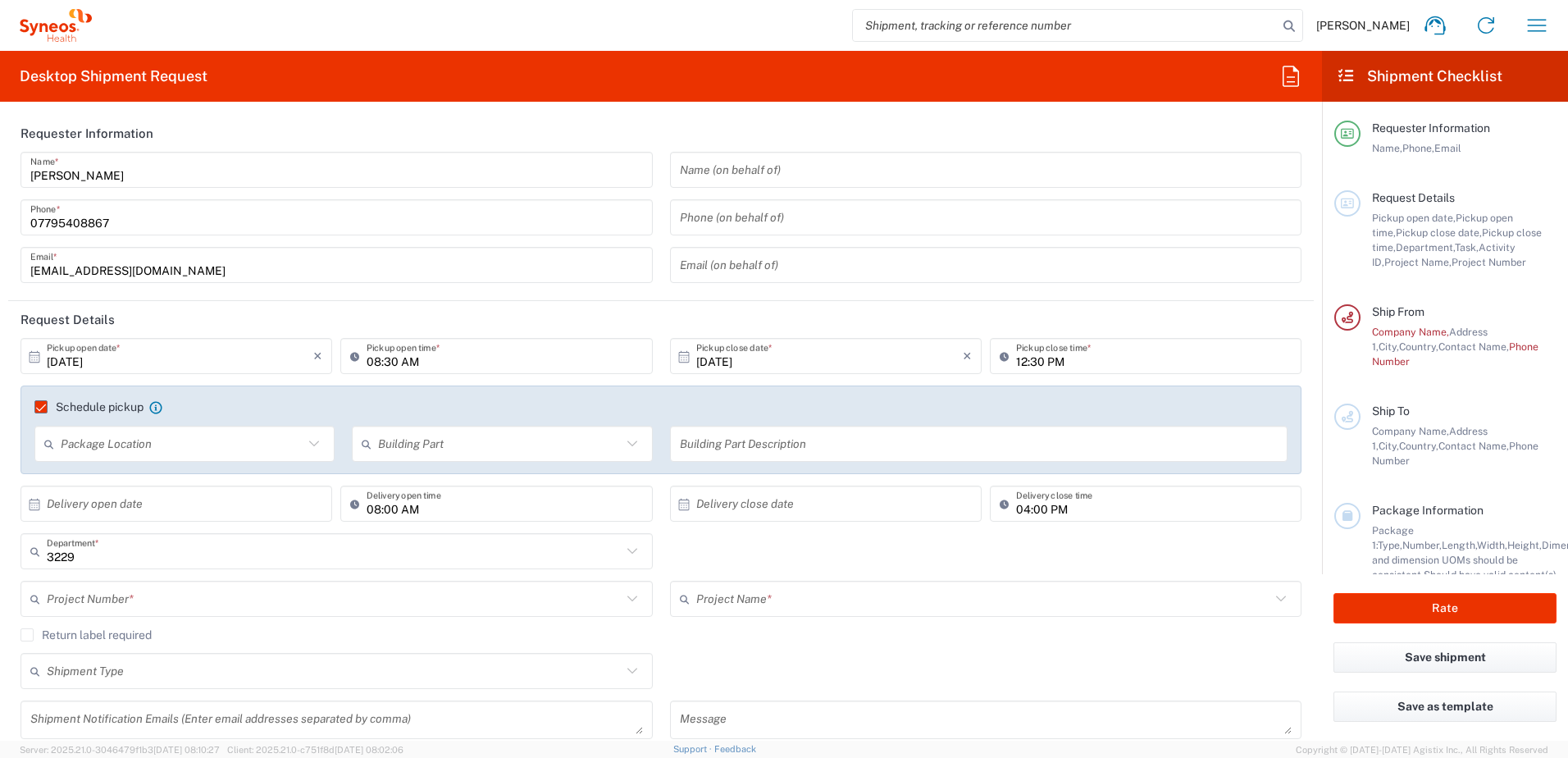
click at [121, 458] on div "Package Location" at bounding box center [184, 444] width 300 height 36
click at [121, 456] on input "text" at bounding box center [182, 445] width 243 height 29
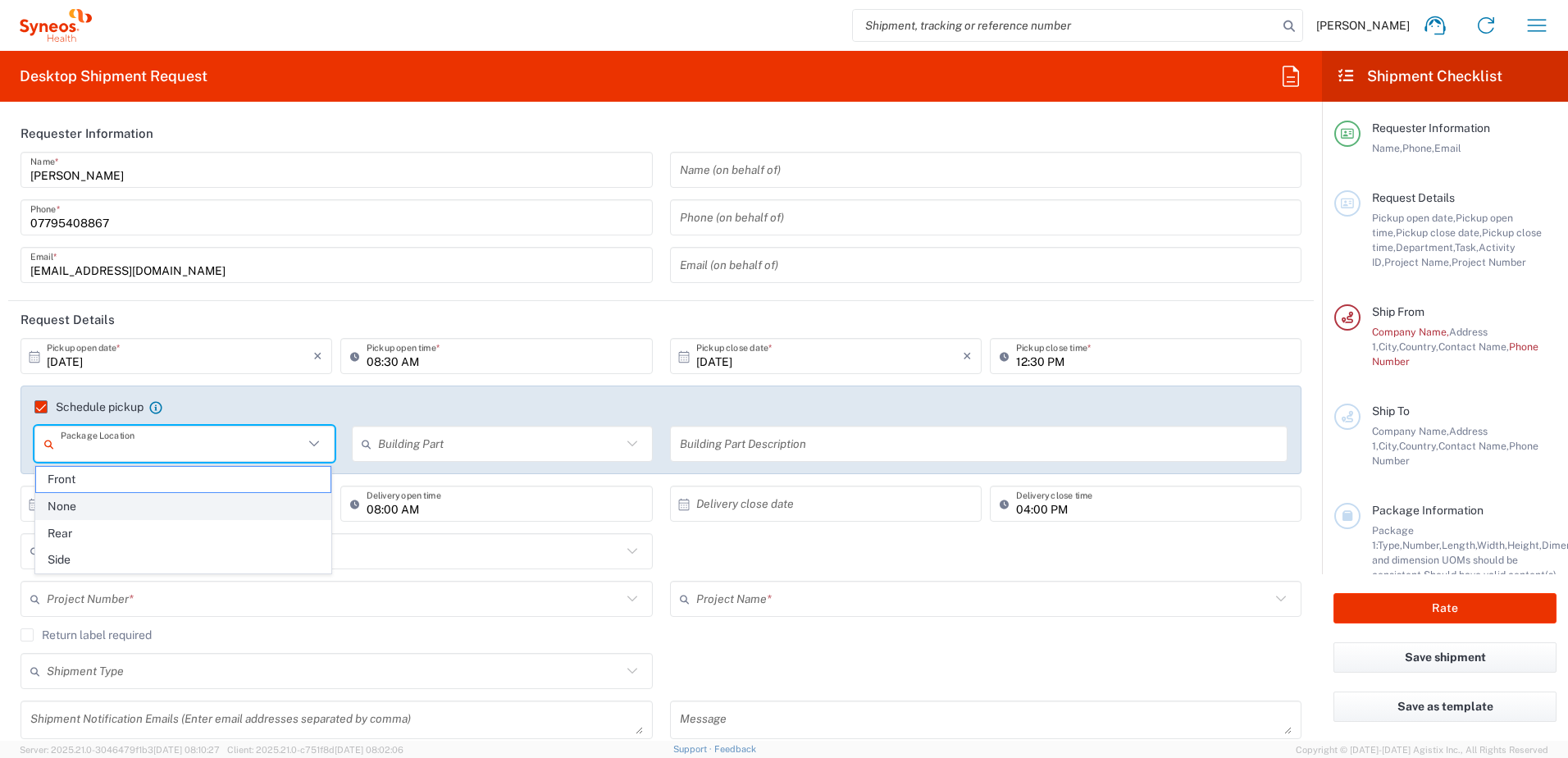
click at [127, 499] on span "None" at bounding box center [183, 506] width 295 height 25
click at [112, 447] on input "None" at bounding box center [182, 445] width 243 height 29
click at [108, 493] on span "Front" at bounding box center [183, 506] width 295 height 25
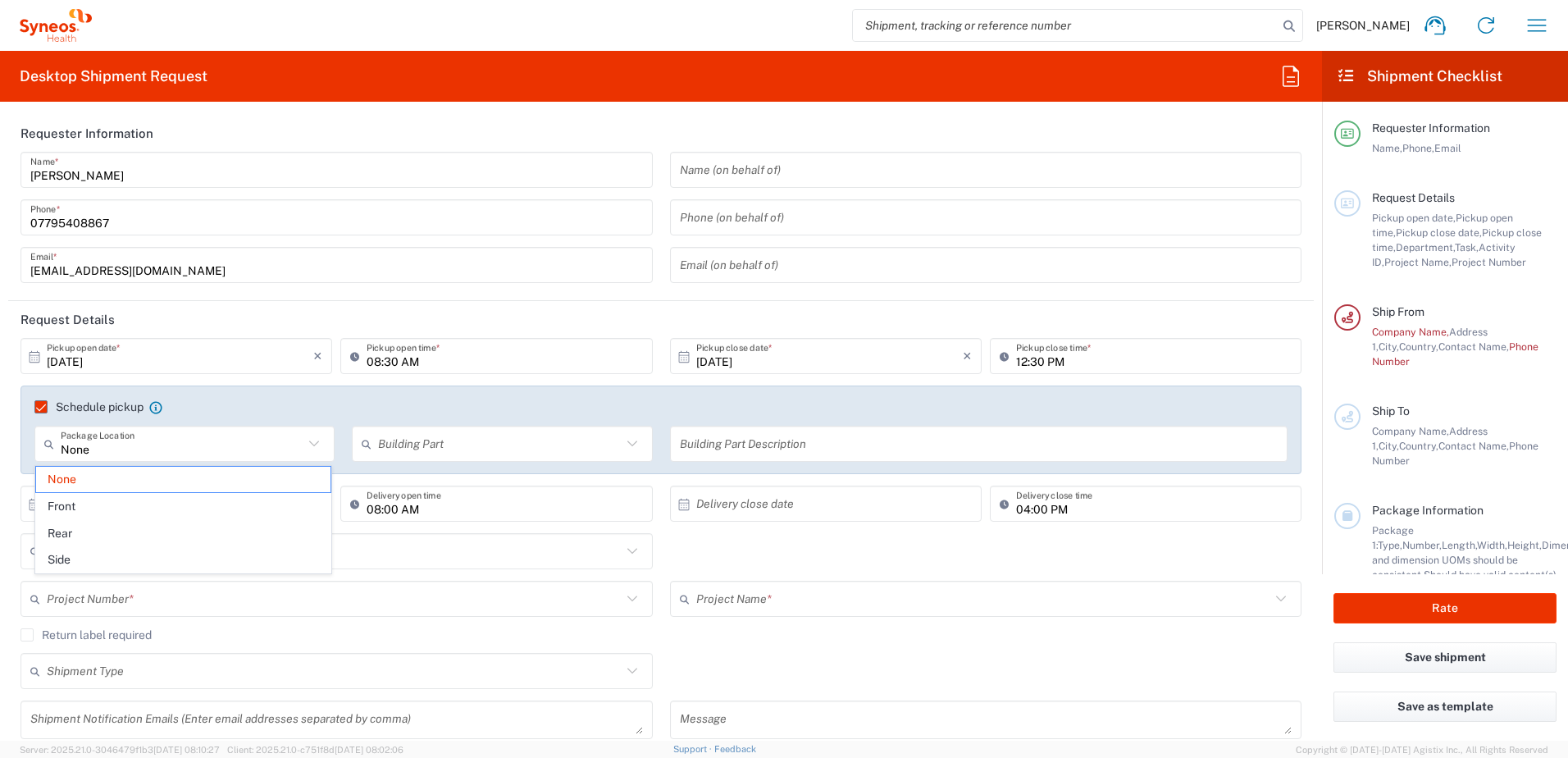
type input "Front"
click at [448, 447] on input "text" at bounding box center [499, 445] width 243 height 29
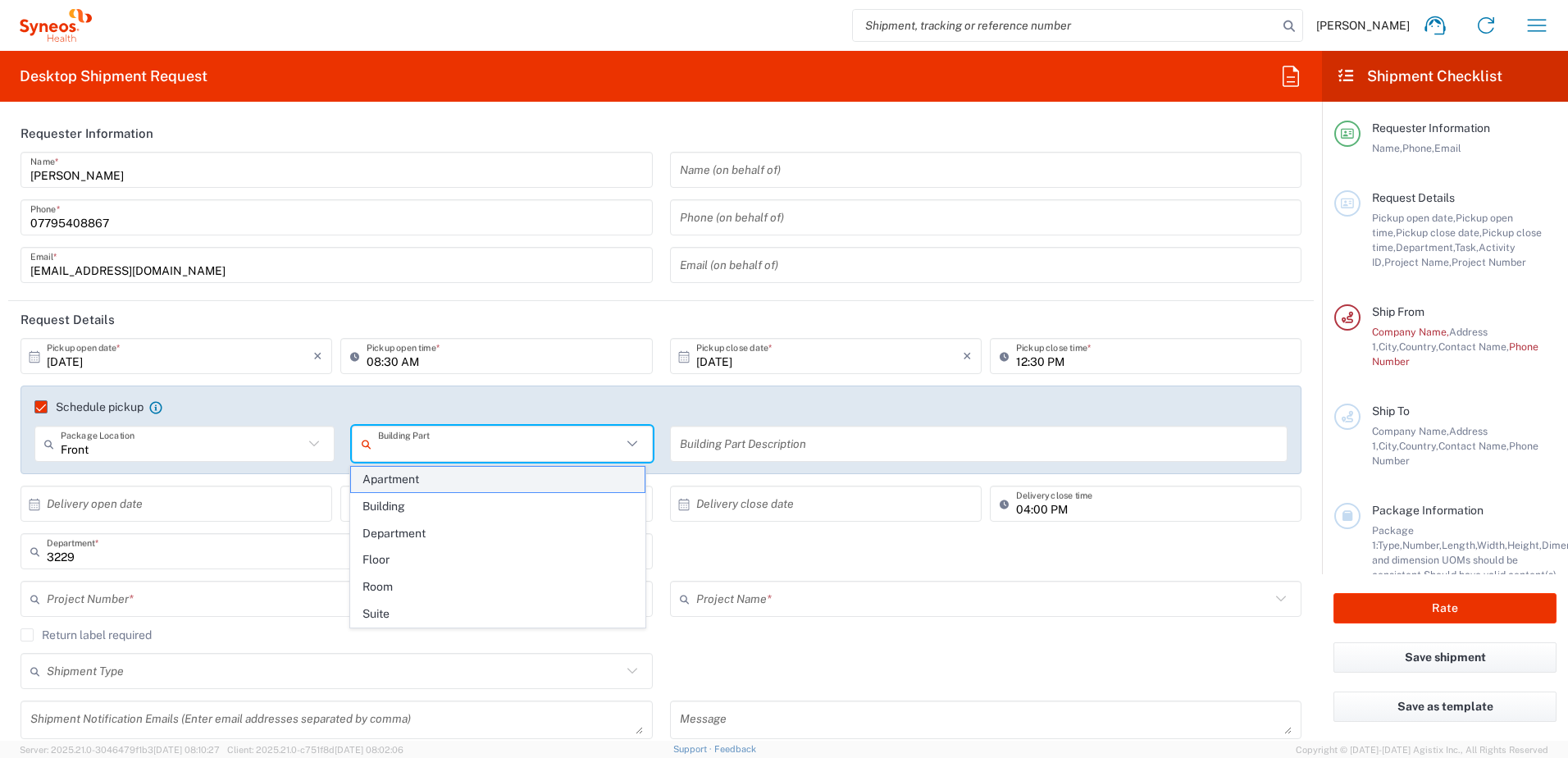
click at [437, 485] on span "Apartment" at bounding box center [498, 479] width 295 height 25
type input "Apartment"
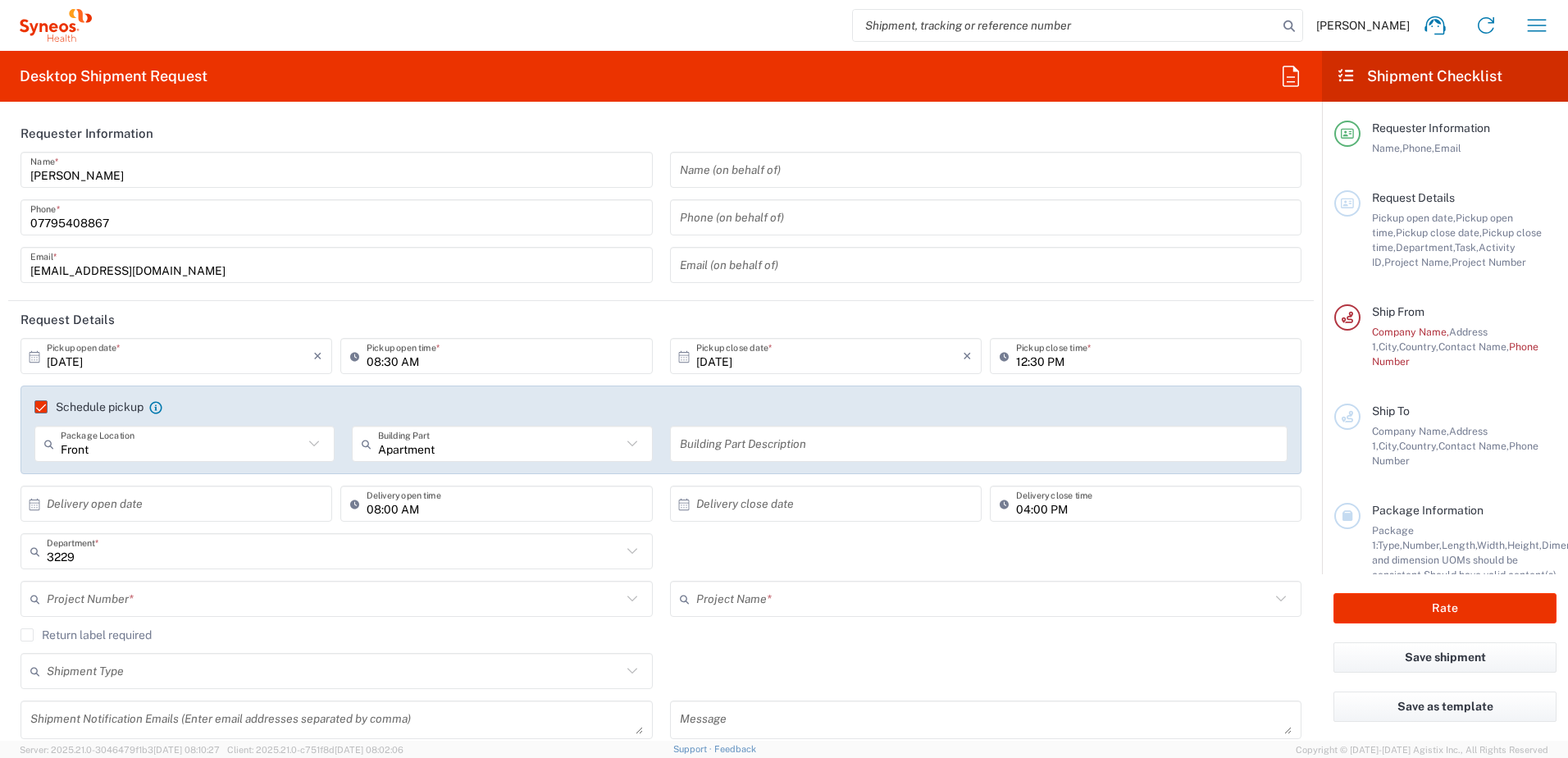
click at [709, 445] on input "text" at bounding box center [979, 445] width 598 height 29
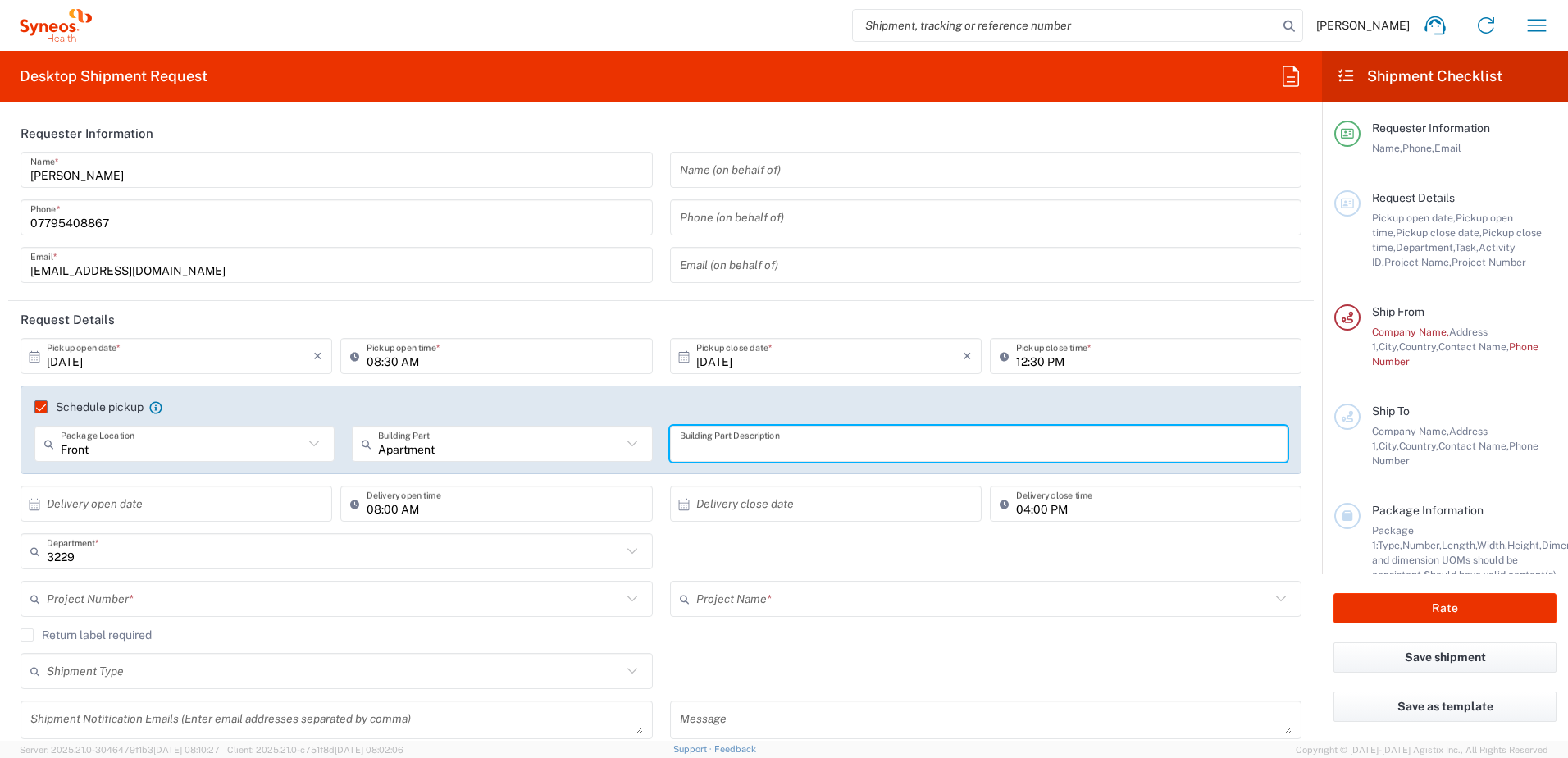
click at [733, 445] on input "text" at bounding box center [979, 445] width 598 height 29
